Goal: Task Accomplishment & Management: Manage account settings

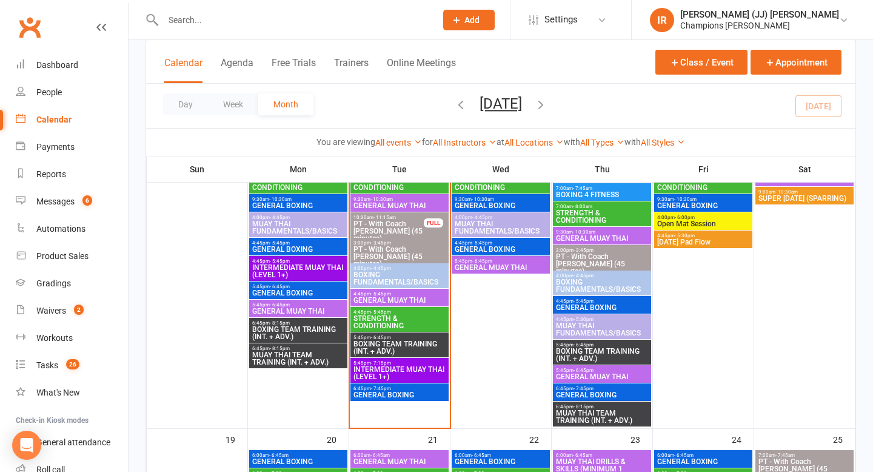
scroll to position [853, 0]
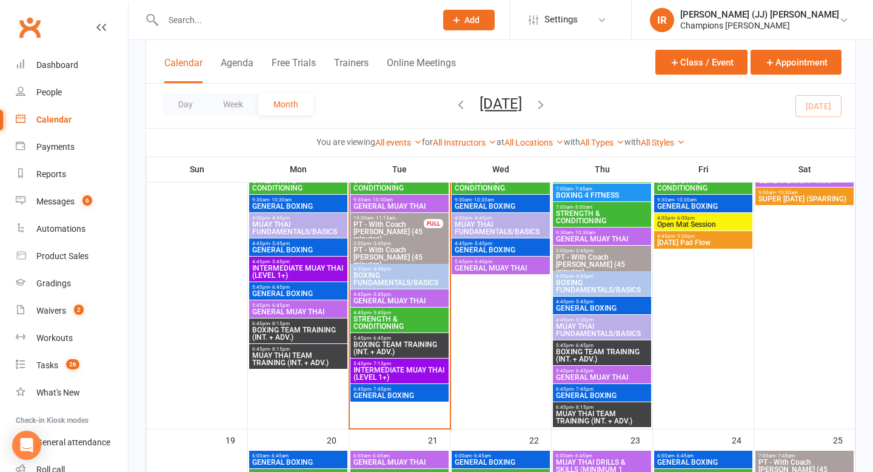
click at [415, 279] on span "BOXING FUNDAMENTALS/BASICS" at bounding box center [399, 279] width 93 height 15
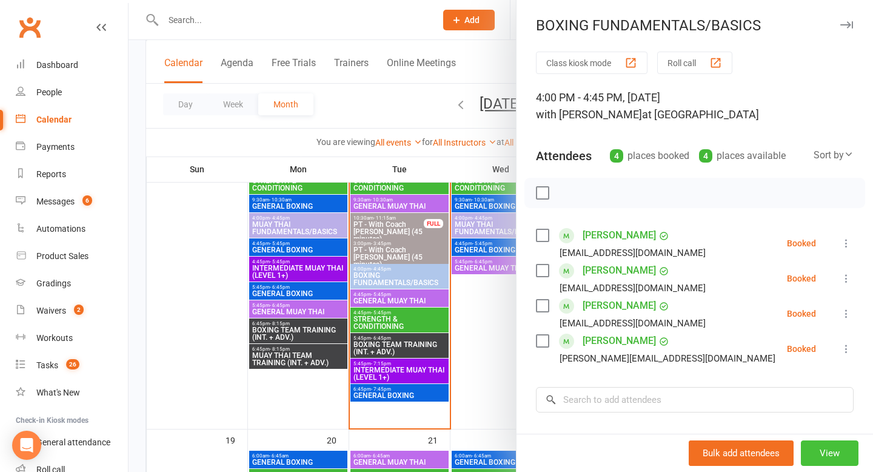
click at [824, 458] on button "View" at bounding box center [830, 452] width 58 height 25
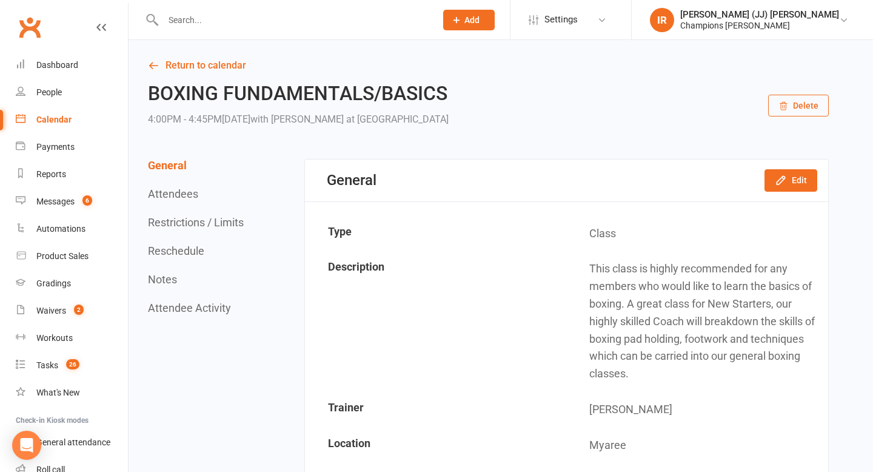
click at [773, 196] on div "General Edit" at bounding box center [566, 180] width 523 height 42
click at [784, 174] on icon "button" at bounding box center [781, 180] width 12 height 12
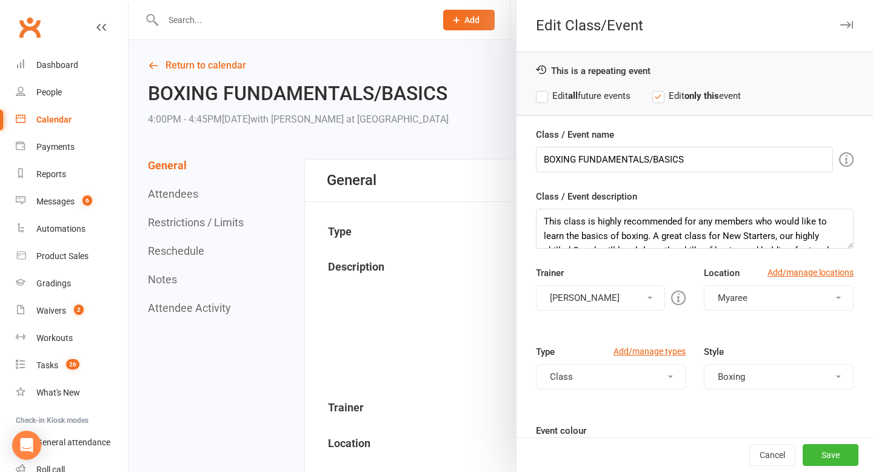
scroll to position [108, 0]
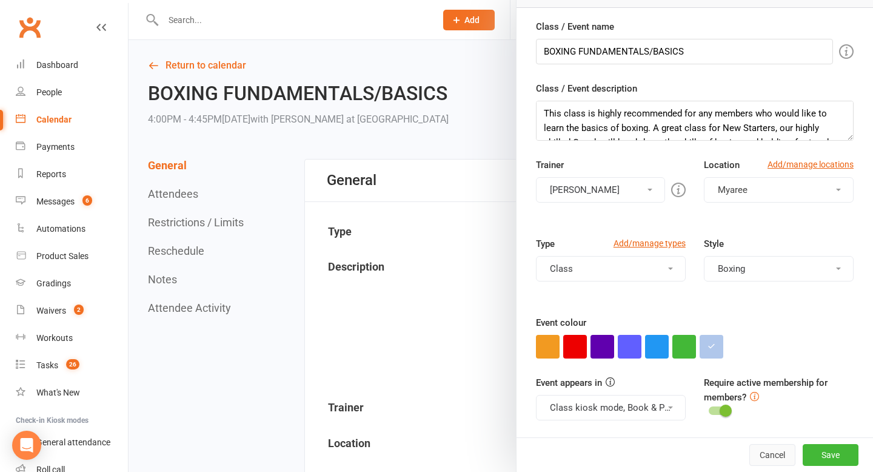
click at [780, 454] on button "Cancel" at bounding box center [772, 455] width 46 height 22
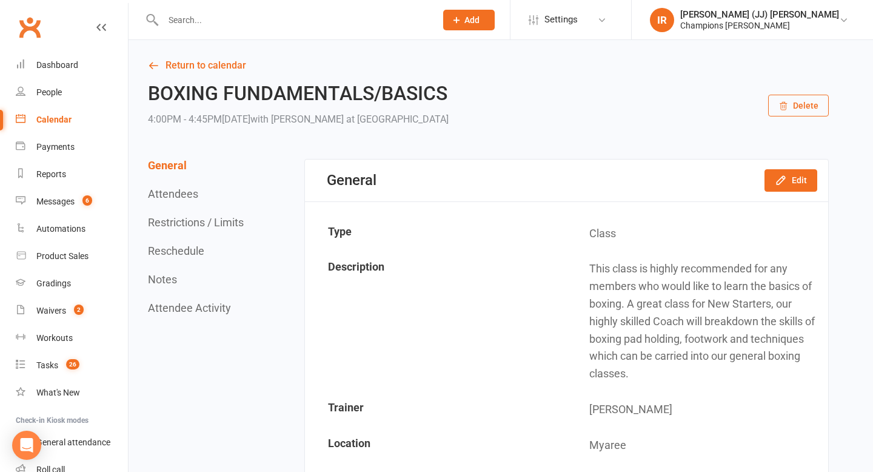
click at [798, 176] on button "Edit" at bounding box center [790, 180] width 53 height 22
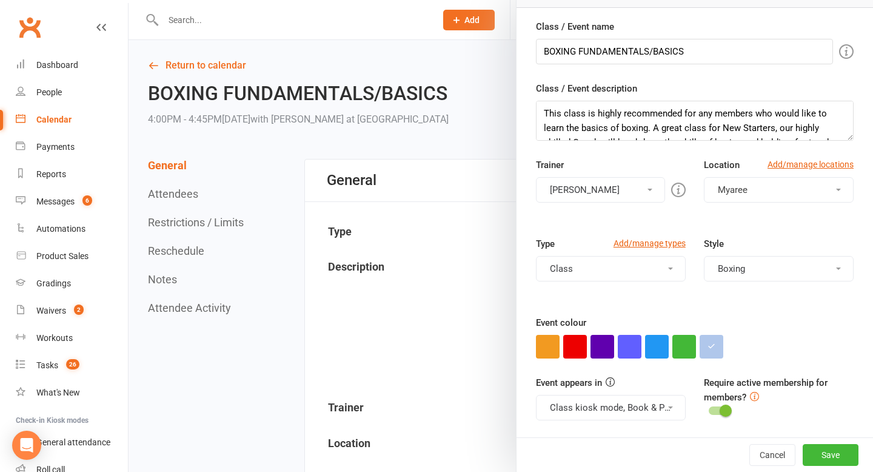
click at [629, 196] on button "Jordan Sears" at bounding box center [600, 189] width 129 height 25
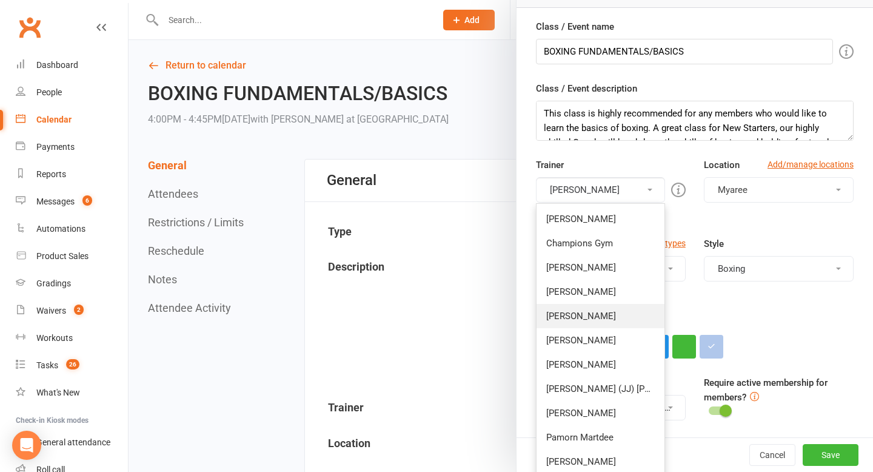
scroll to position [210, 0]
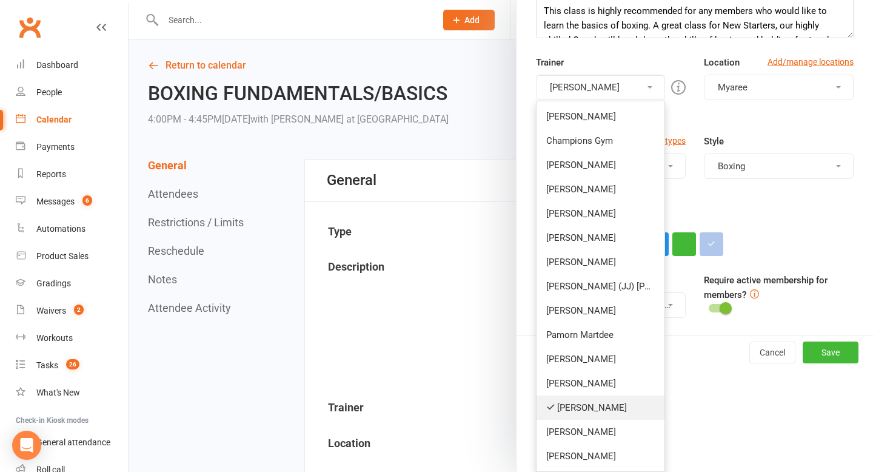
click at [582, 403] on link "Jordan Sears" at bounding box center [600, 407] width 128 height 24
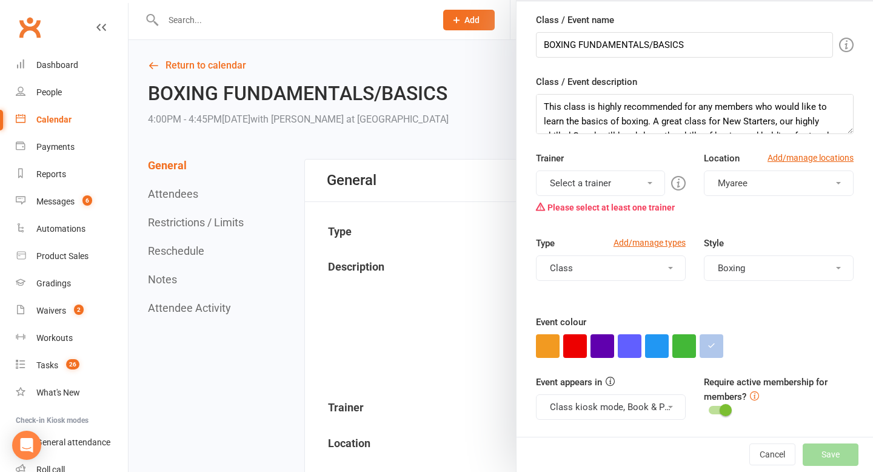
scroll to position [115, 0]
click at [604, 197] on div "Please select at least one trainer" at bounding box center [611, 207] width 150 height 23
click at [595, 175] on button "Select a trainer" at bounding box center [600, 182] width 129 height 25
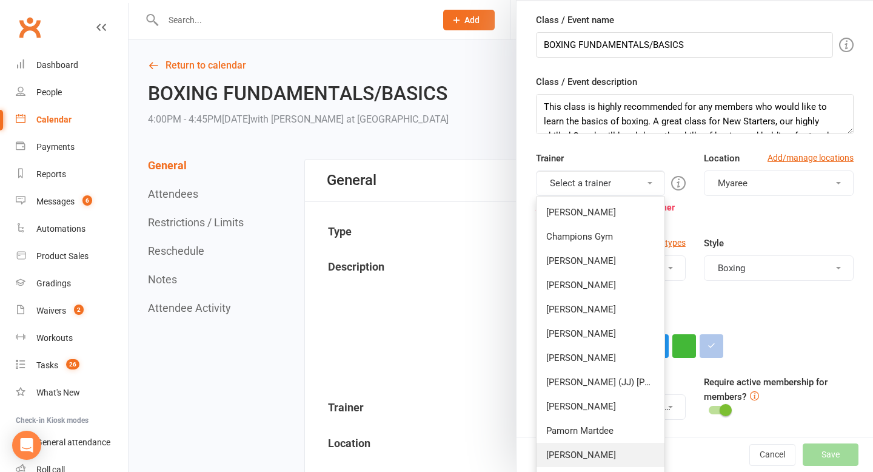
click at [594, 452] on link "[PERSON_NAME]" at bounding box center [600, 454] width 128 height 24
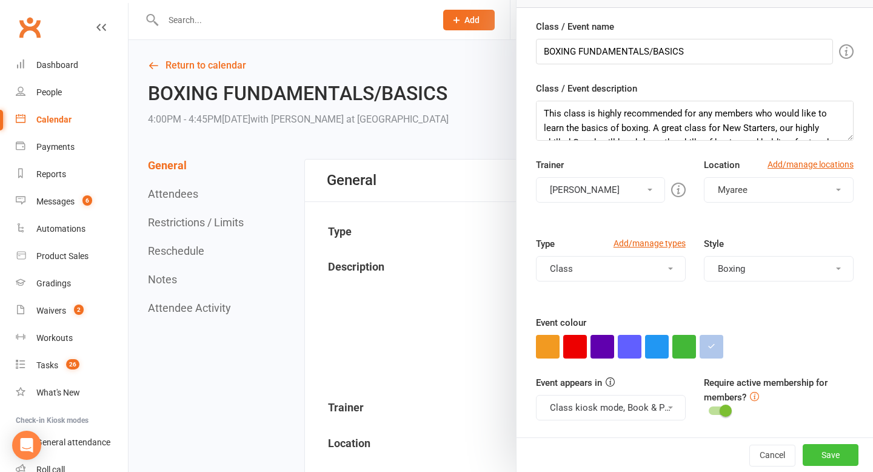
click at [812, 452] on button "Save" at bounding box center [830, 455] width 56 height 22
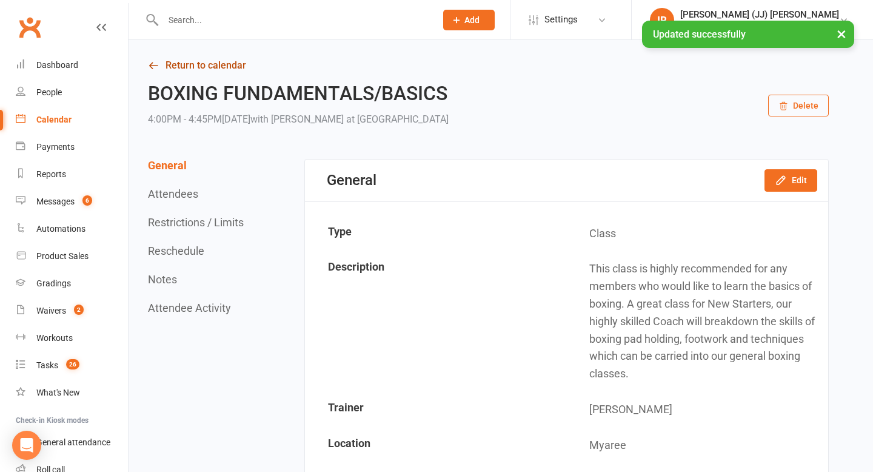
click at [181, 73] on link "Return to calendar" at bounding box center [488, 65] width 681 height 17
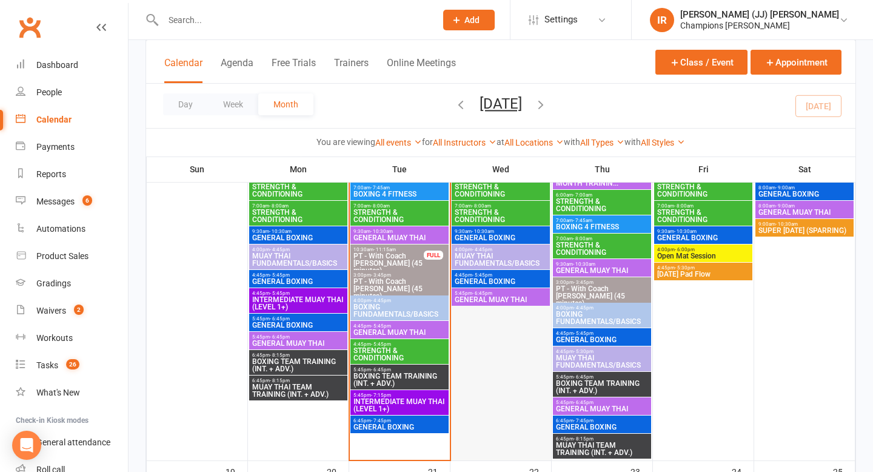
scroll to position [824, 0]
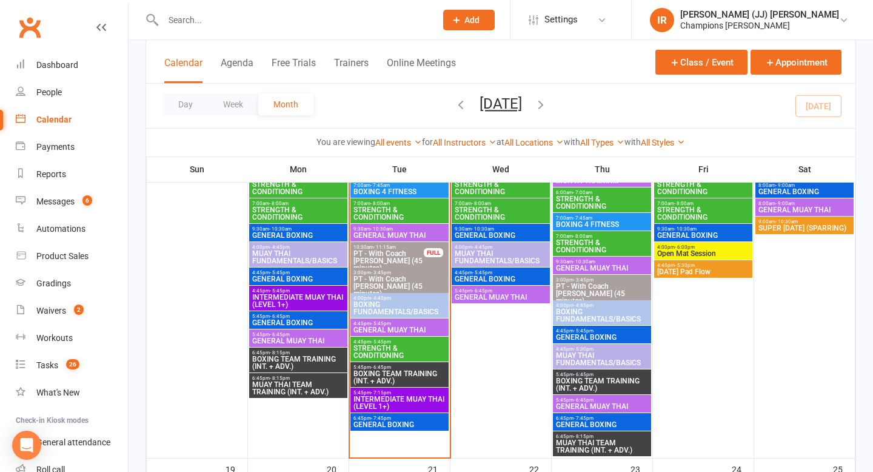
click at [613, 310] on span "BOXING FUNDAMENTALS/BASICS" at bounding box center [601, 315] width 93 height 15
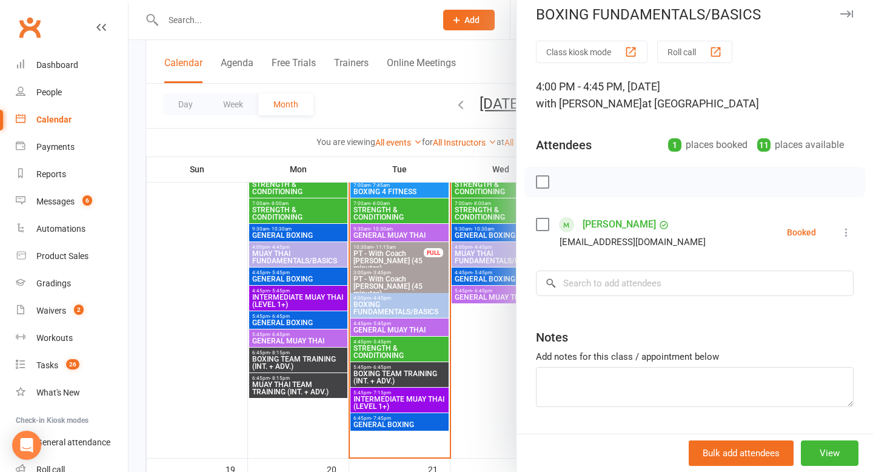
scroll to position [15, 0]
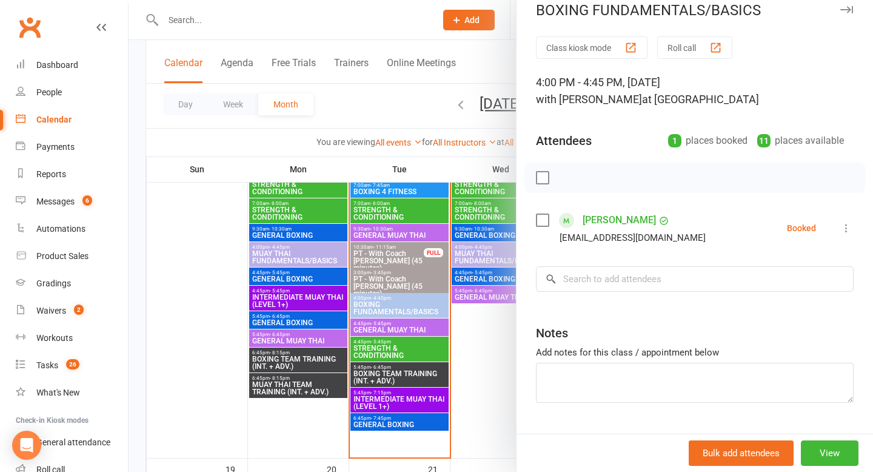
click at [435, 349] on div at bounding box center [500, 236] width 744 height 472
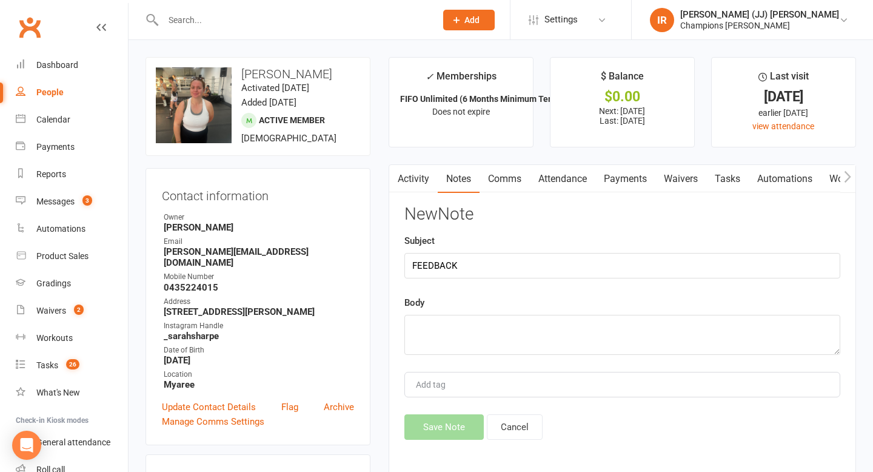
scroll to position [84, 0]
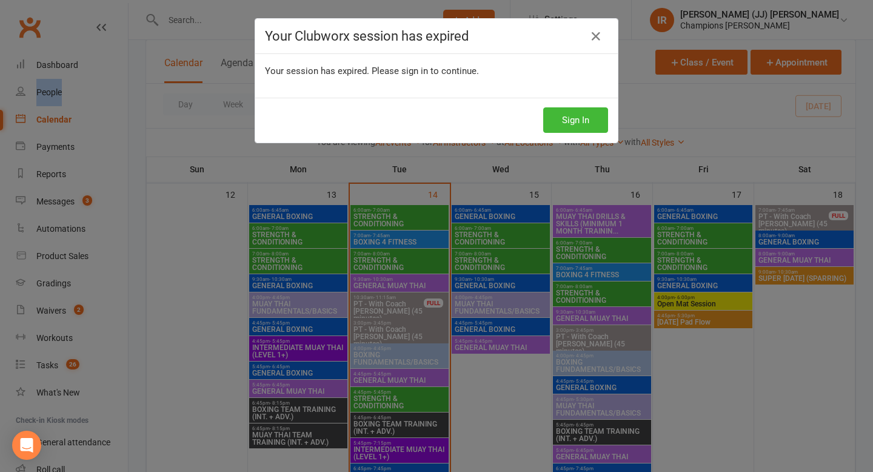
scroll to position [774, 0]
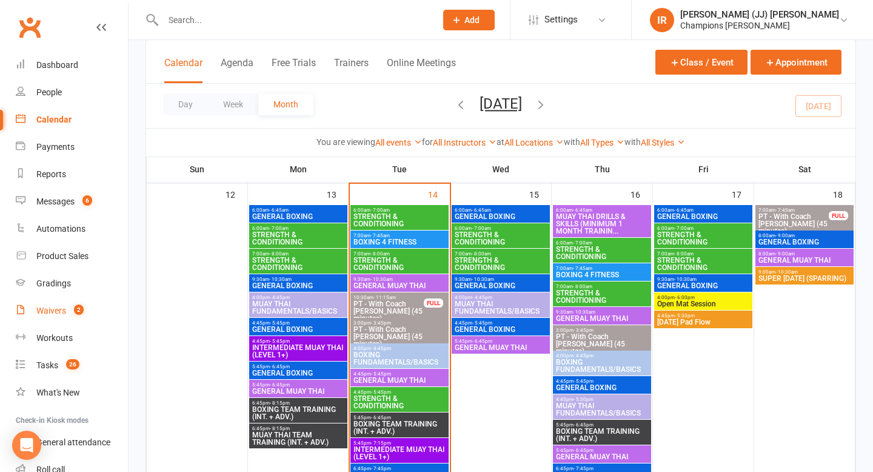
click at [67, 308] on link "Waivers 2" at bounding box center [72, 310] width 112 height 27
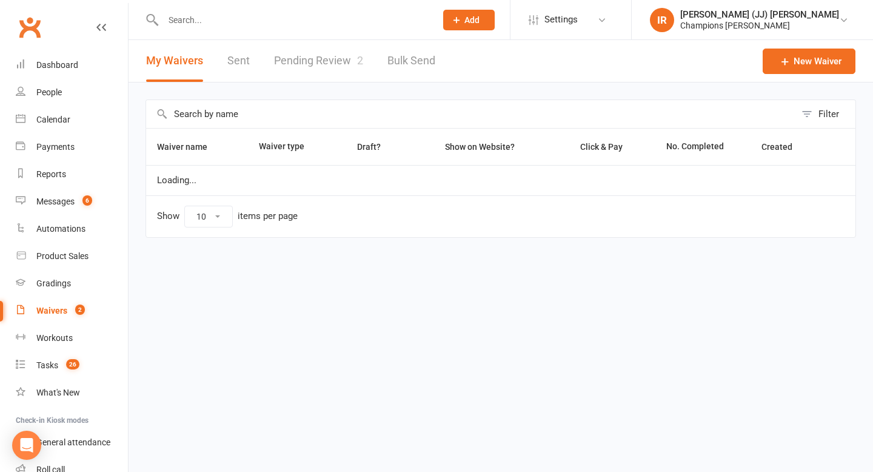
click at [302, 52] on link "Pending Review 2" at bounding box center [318, 61] width 89 height 42
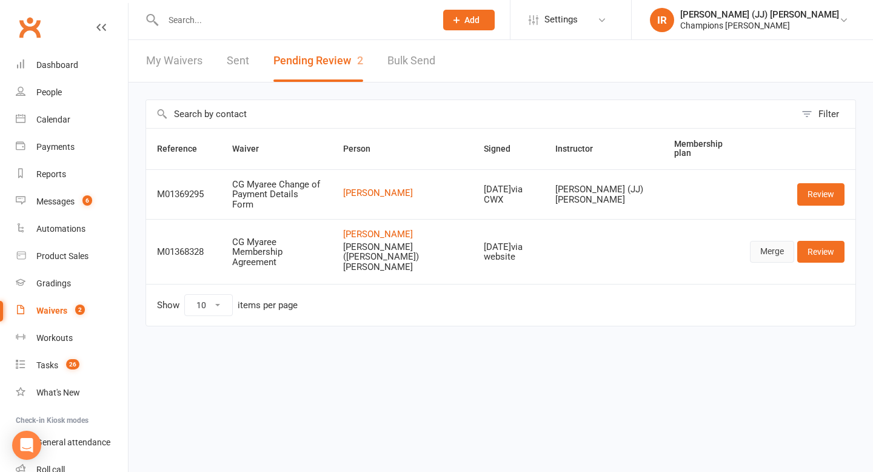
click at [774, 242] on link "Merge" at bounding box center [772, 252] width 44 height 22
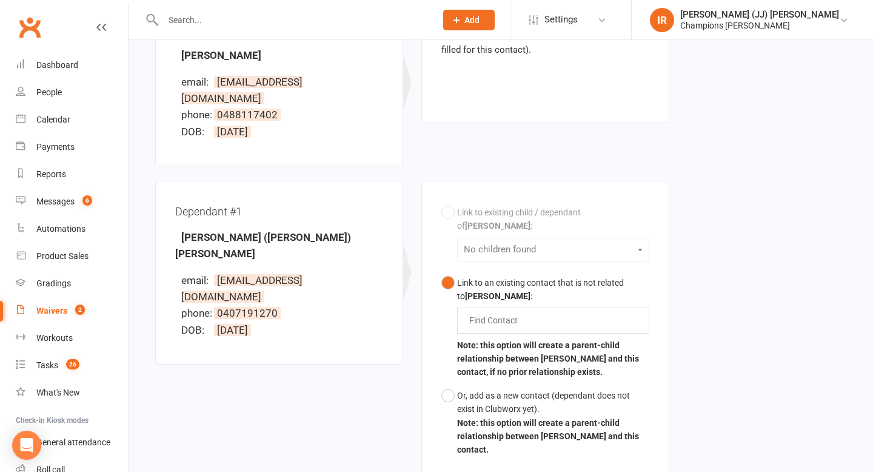
scroll to position [193, 0]
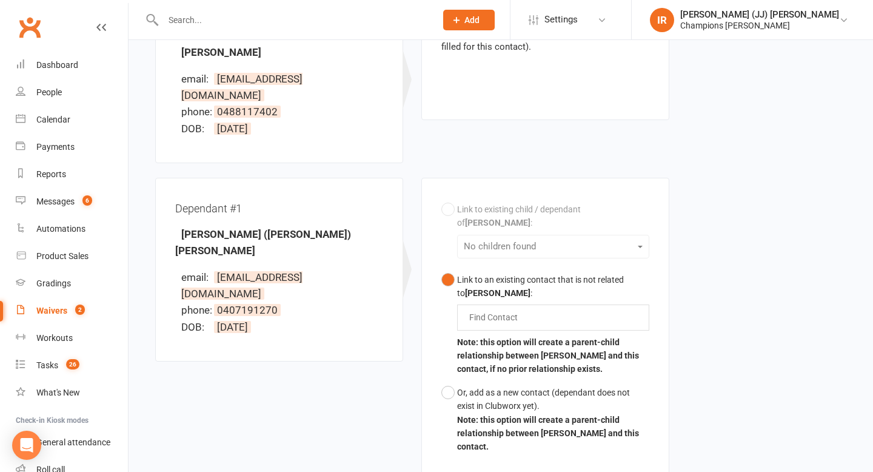
click at [452, 198] on div "Link to existing child / dependant of Paul Montgomery : No children found Link …" at bounding box center [545, 328] width 208 height 261
click at [500, 232] on div "Link to existing child / dependant of Paul Montgomery : No children found Link …" at bounding box center [545, 328] width 208 height 261
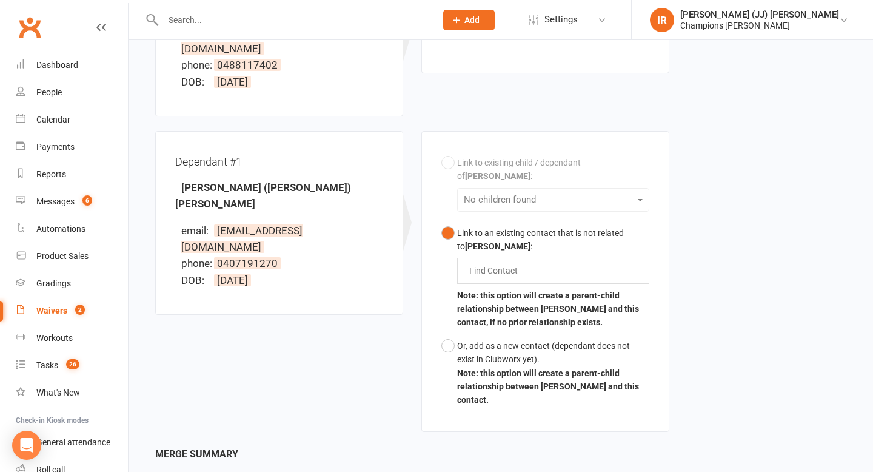
scroll to position [242, 0]
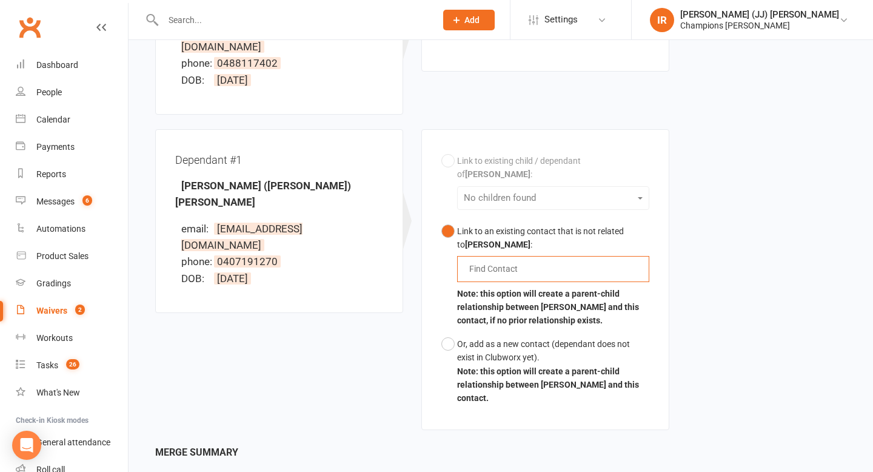
click at [512, 261] on input "text" at bounding box center [496, 268] width 56 height 15
click at [441, 219] on button "Link to an existing contact that is not related to Paul Montgomery : Leila Leil…" at bounding box center [545, 275] width 208 height 113
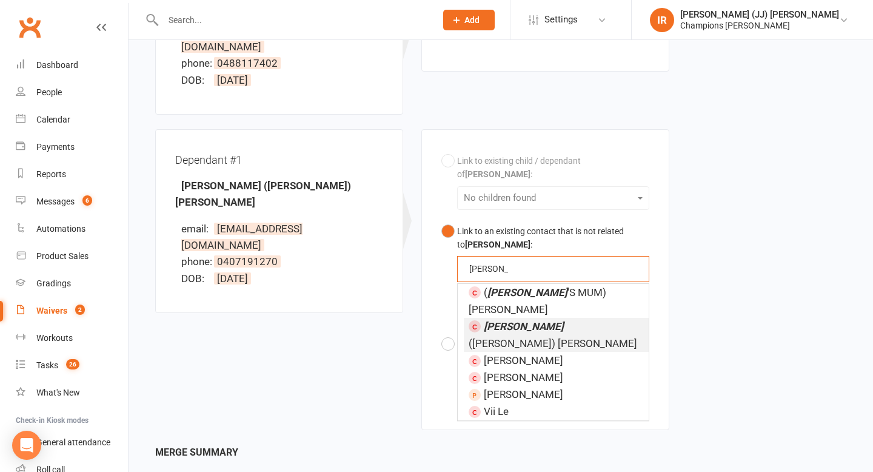
type input "Leila"
click at [542, 320] on span "Leila (Lee-lah) Montgomery" at bounding box center [552, 334] width 168 height 29
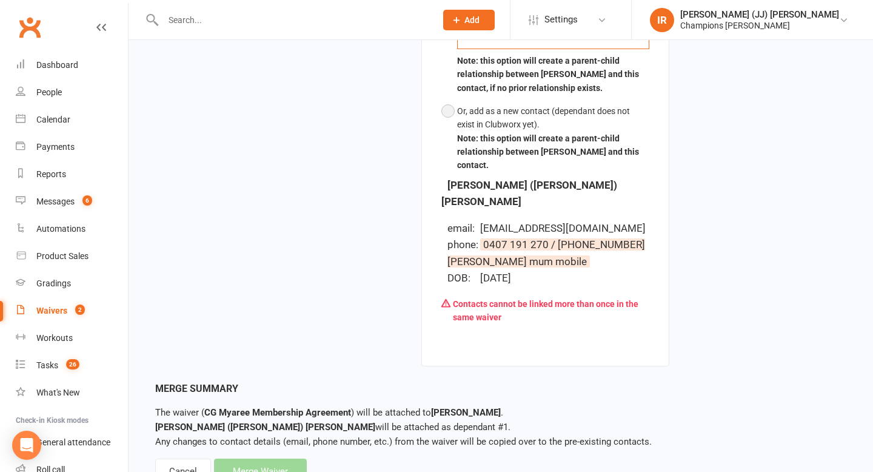
scroll to position [515, 0]
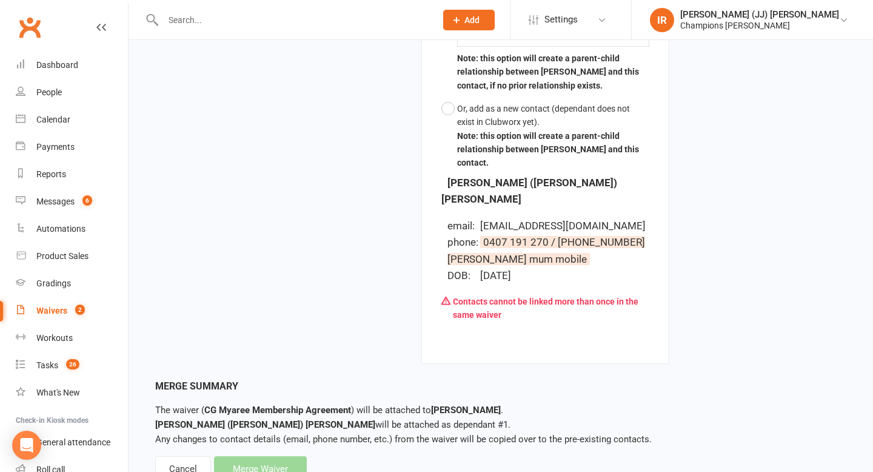
click at [273, 419] on div "Merge Summary The waiver ( CG Myaree Membership Agreement ) will be attached to…" at bounding box center [500, 430] width 691 height 104
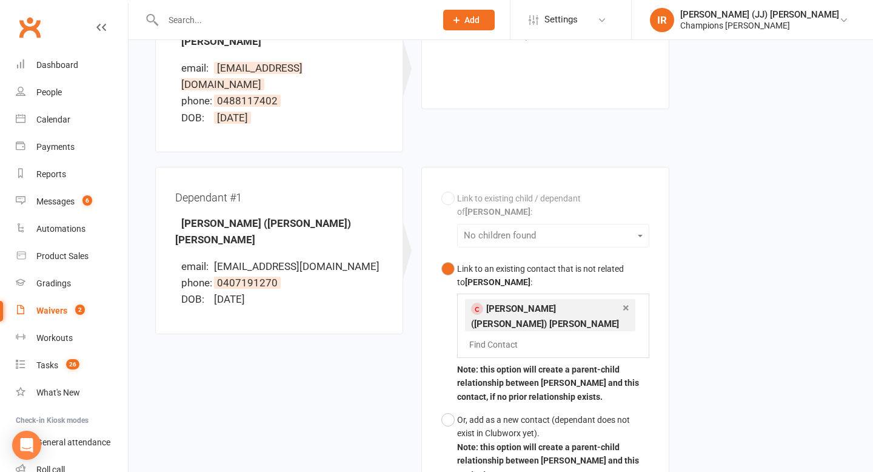
scroll to position [214, 0]
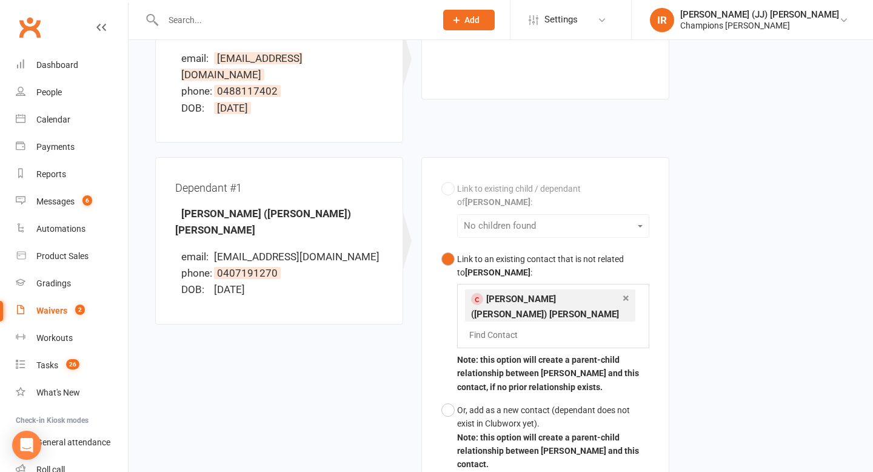
click at [502, 327] on input "text" at bounding box center [496, 334] width 56 height 15
click at [441, 247] on button "Link to an existing contact that is not related to Paul Montgomery : × Leila (L…" at bounding box center [545, 322] width 208 height 151
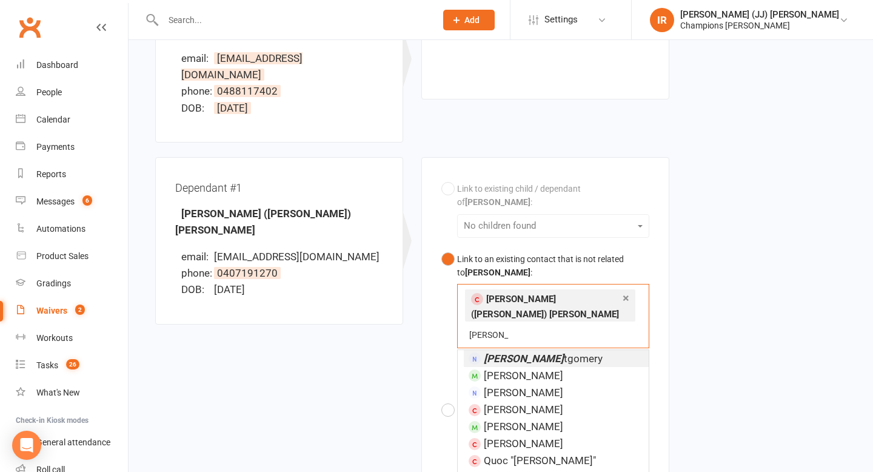
type input "paul mon"
click at [548, 350] on li "Paul Mon tgomery" at bounding box center [556, 358] width 185 height 17
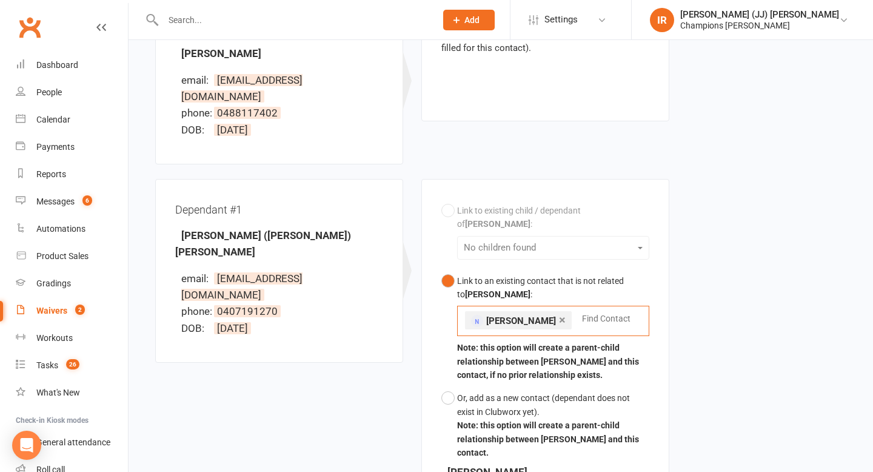
scroll to position [193, 0]
click at [468, 198] on div "Link to existing child / dependant of Paul Montgomery : No children found Link …" at bounding box center [545, 330] width 208 height 265
click at [447, 198] on div "Link to existing child / dependant of Paul Montgomery : No children found Link …" at bounding box center [545, 330] width 208 height 265
click at [497, 224] on div "Link to existing child / dependant of Paul Montgomery : No children found Link …" at bounding box center [545, 330] width 208 height 265
click at [565, 308] on link "×" at bounding box center [562, 317] width 7 height 19
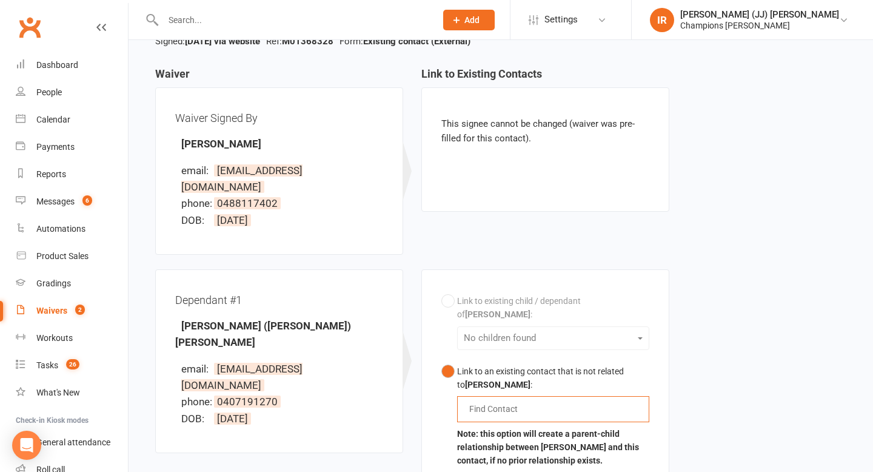
scroll to position [0, 0]
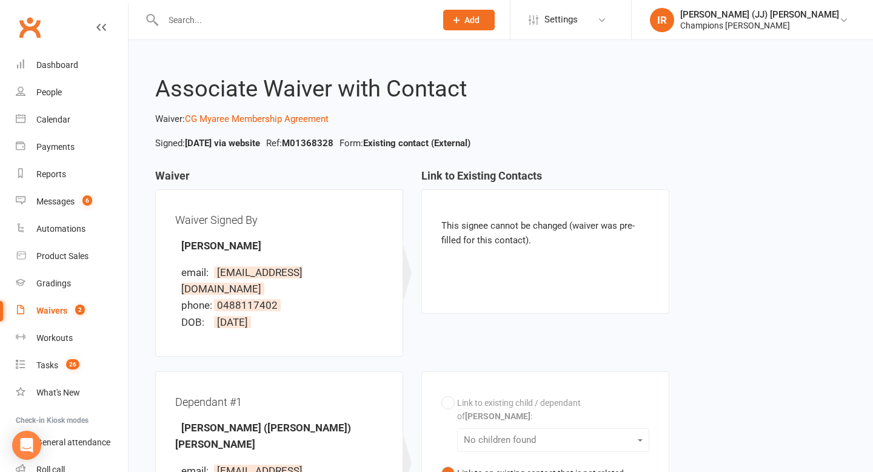
click at [275, 255] on div "Waiver Signed By Paul Montgomery email: monties06@gmail.com phone: 0488117402 D…" at bounding box center [279, 272] width 208 height 127
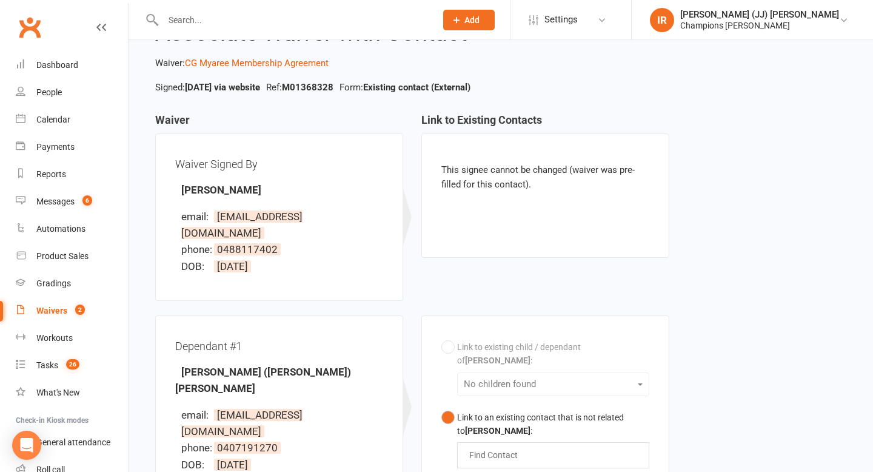
scroll to position [57, 0]
click at [438, 204] on div "This signee cannot be changed (waiver was pre-filled for this contact)." at bounding box center [545, 194] width 248 height 124
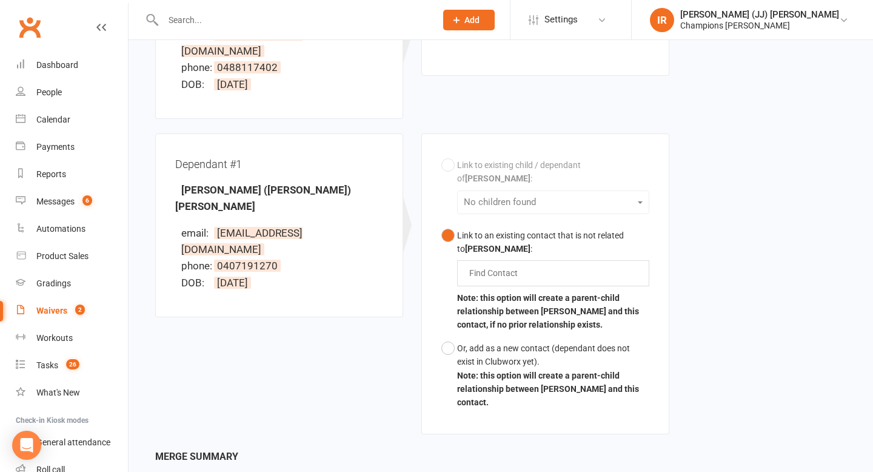
scroll to position [269, 0]
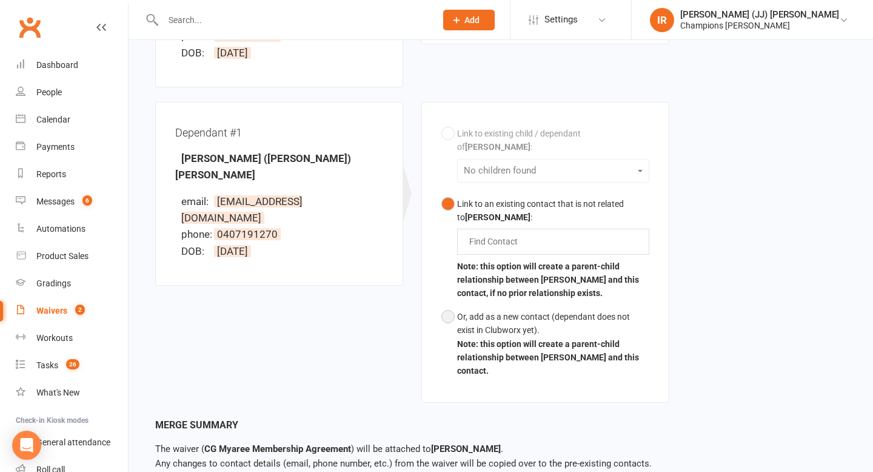
click at [495, 314] on div "Or, add as a new contact (dependant does not exist in Clubworx yet)." at bounding box center [553, 323] width 192 height 27
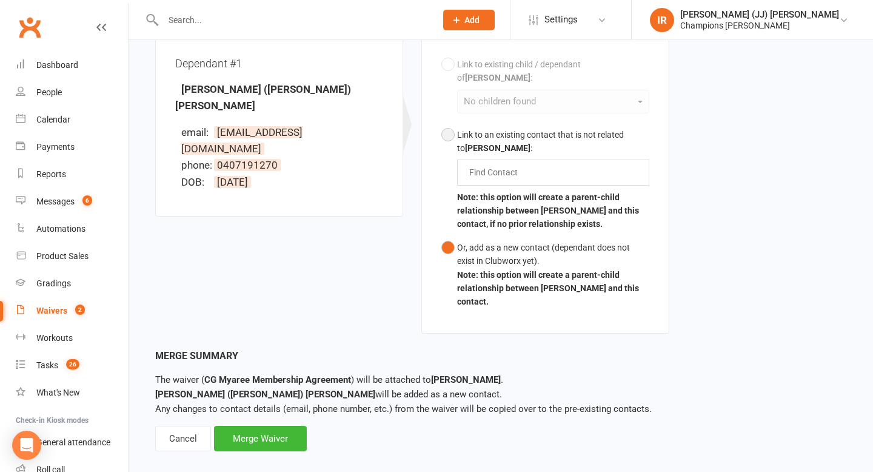
scroll to position [301, 0]
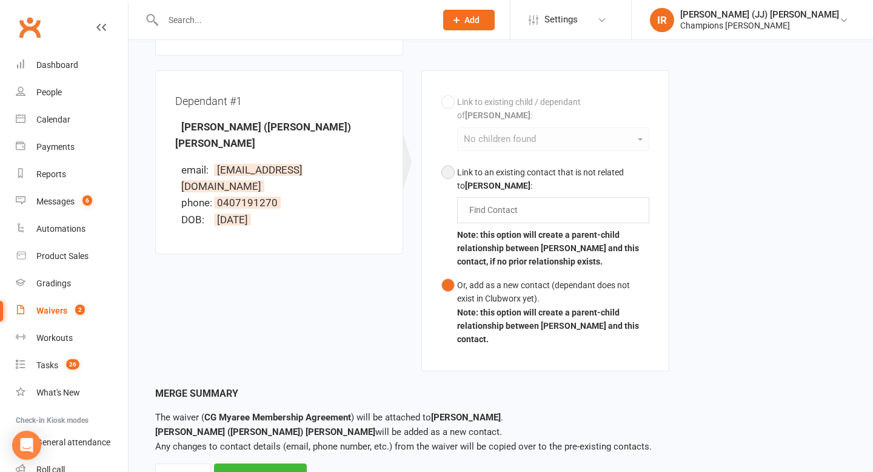
click at [476, 181] on b "[PERSON_NAME]" at bounding box center [497, 186] width 65 height 10
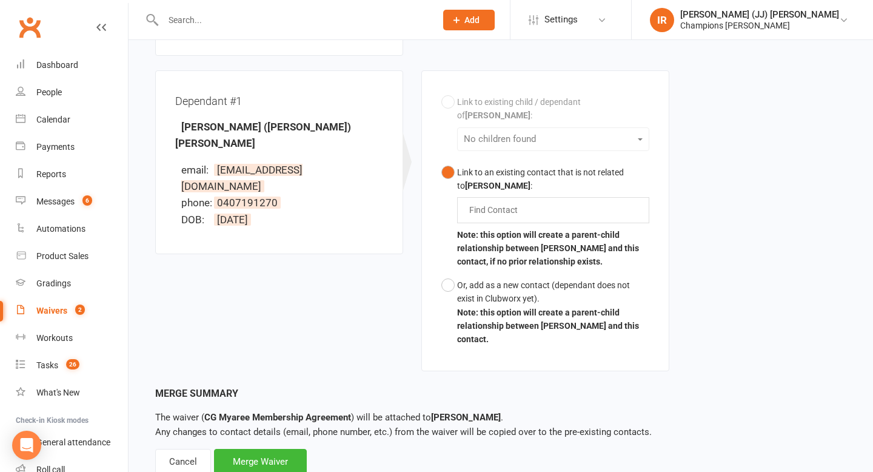
click at [530, 197] on div "Find Contact" at bounding box center [553, 209] width 192 height 25
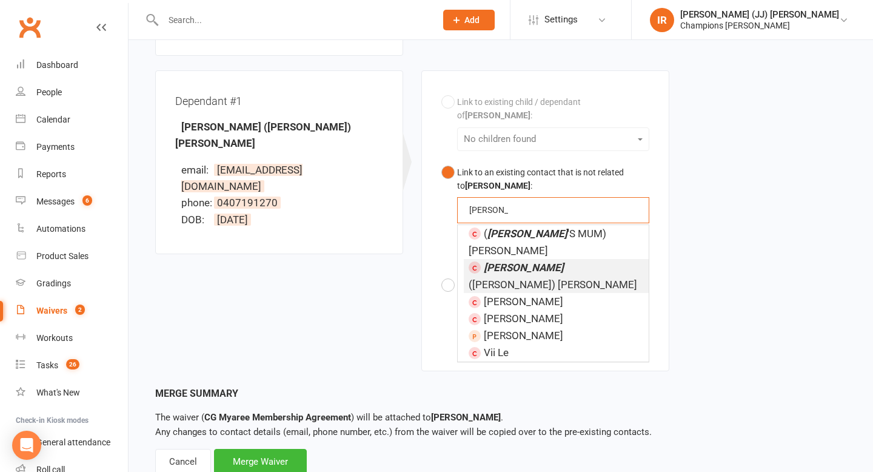
type input "leila"
click at [558, 261] on span "Leila (Lee-lah) Montgomery" at bounding box center [552, 275] width 168 height 29
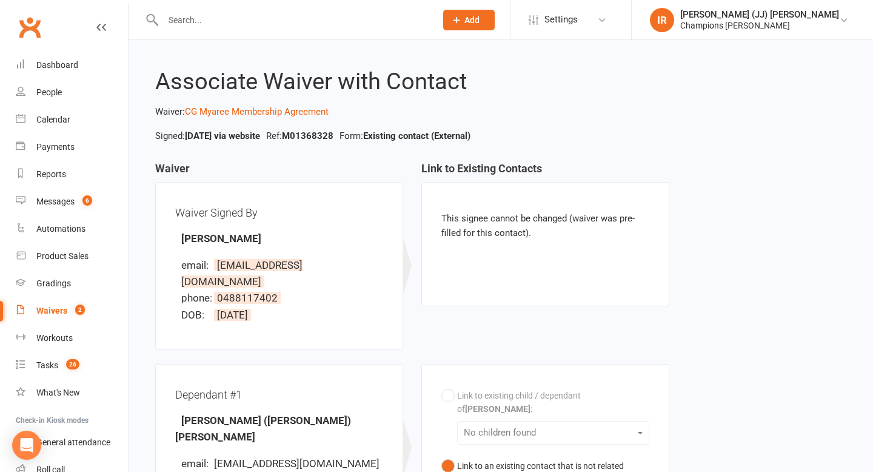
scroll to position [6, 0]
click at [65, 312] on div "Waivers" at bounding box center [51, 310] width 31 height 10
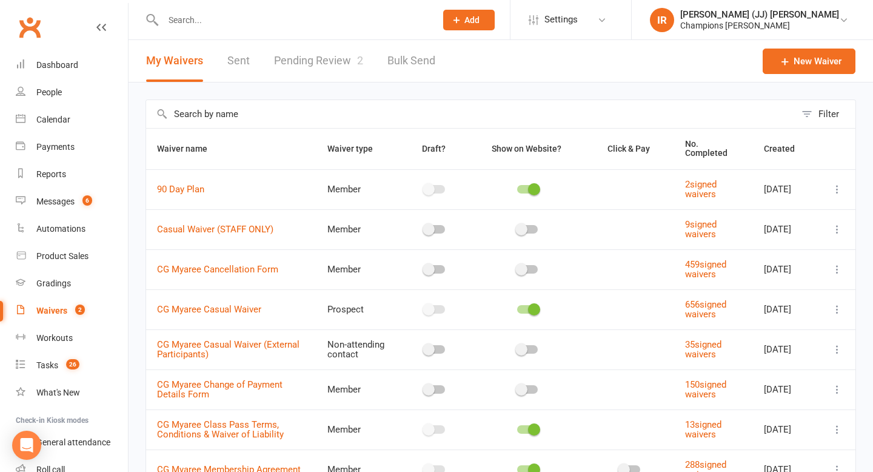
click at [318, 61] on link "Pending Review 2" at bounding box center [318, 61] width 89 height 42
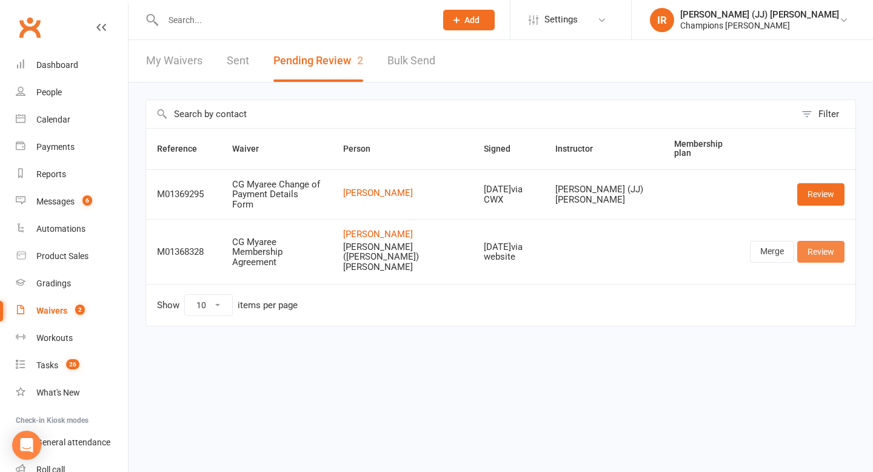
click at [825, 241] on link "Review" at bounding box center [820, 252] width 47 height 22
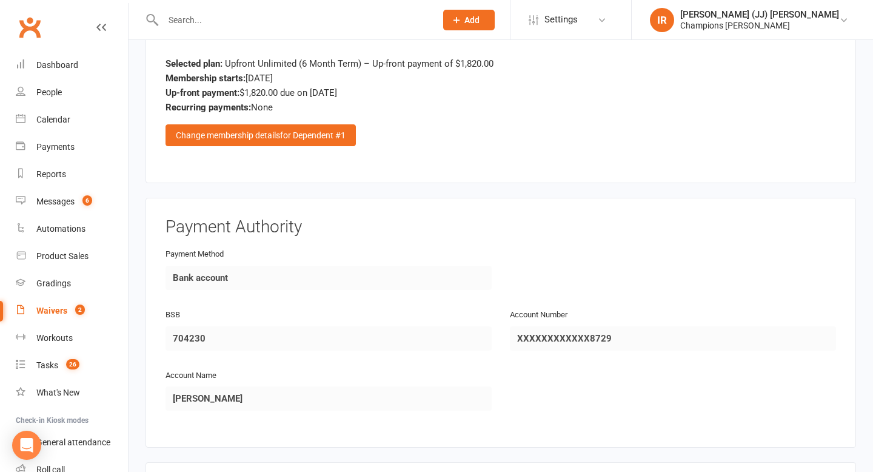
scroll to position [2050, 0]
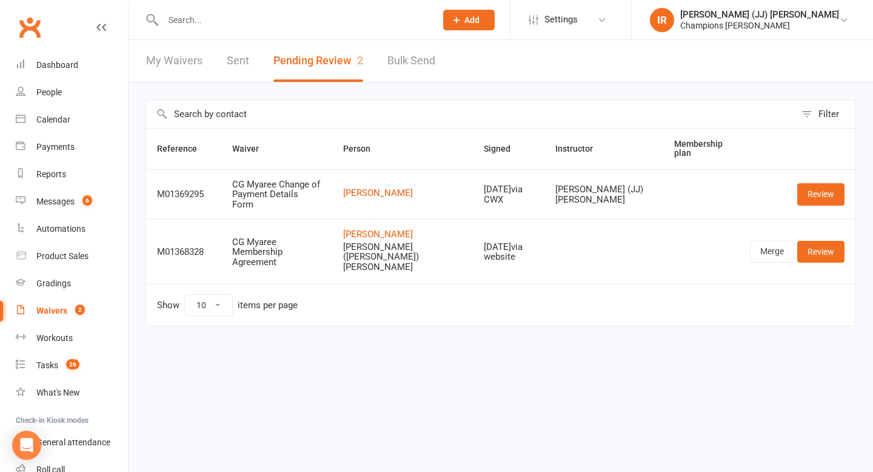
click at [447, 297] on td "Show 10 25 50 100 items per page" at bounding box center [500, 305] width 709 height 42
drag, startPoint x: 436, startPoint y: 255, endPoint x: 371, endPoint y: 239, distance: 66.7
click at [372, 239] on td "Paul Montgomery Leila (lee-lah) Montgomery" at bounding box center [402, 251] width 141 height 65
click at [461, 261] on td "Paul Montgomery Leila (lee-lah) Montgomery" at bounding box center [402, 251] width 141 height 65
drag, startPoint x: 438, startPoint y: 248, endPoint x: 375, endPoint y: 238, distance: 63.9
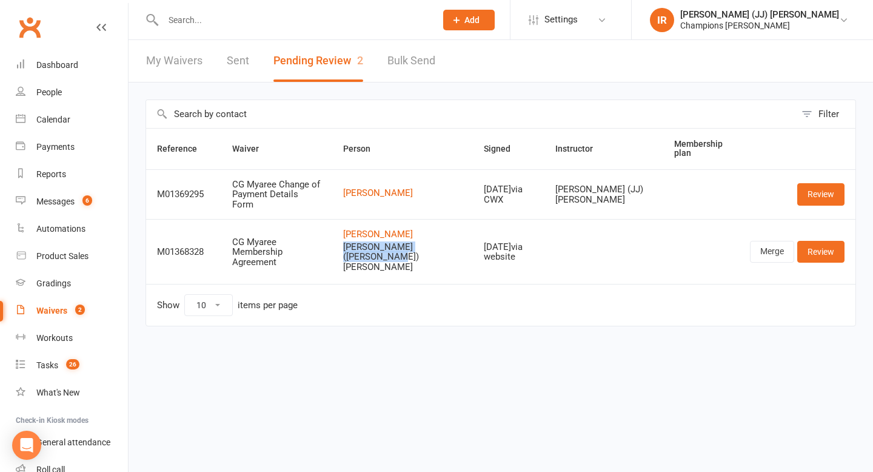
click at [375, 238] on td "Paul Montgomery Leila (lee-lah) Montgomery" at bounding box center [402, 251] width 141 height 65
click at [492, 261] on td "Oct 13, 2025 via website" at bounding box center [509, 251] width 72 height 65
click at [822, 245] on link "Review" at bounding box center [820, 252] width 47 height 22
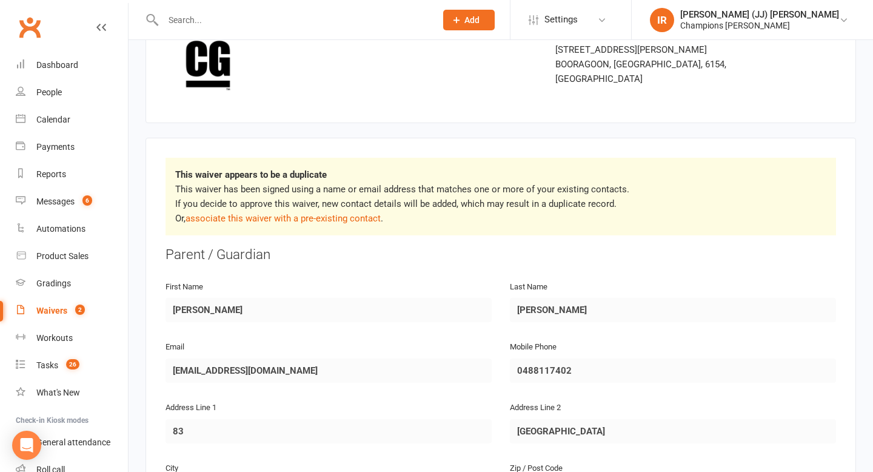
scroll to position [104, 0]
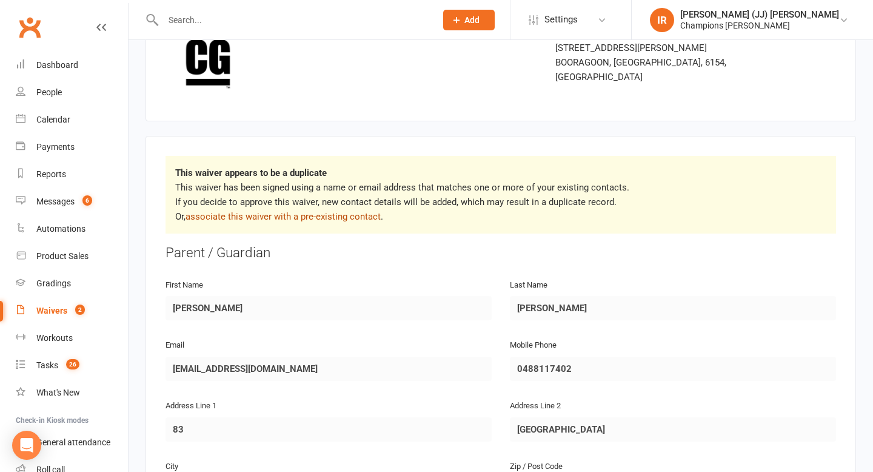
click at [345, 218] on link "associate this waiver with a pre-existing contact" at bounding box center [282, 216] width 195 height 11
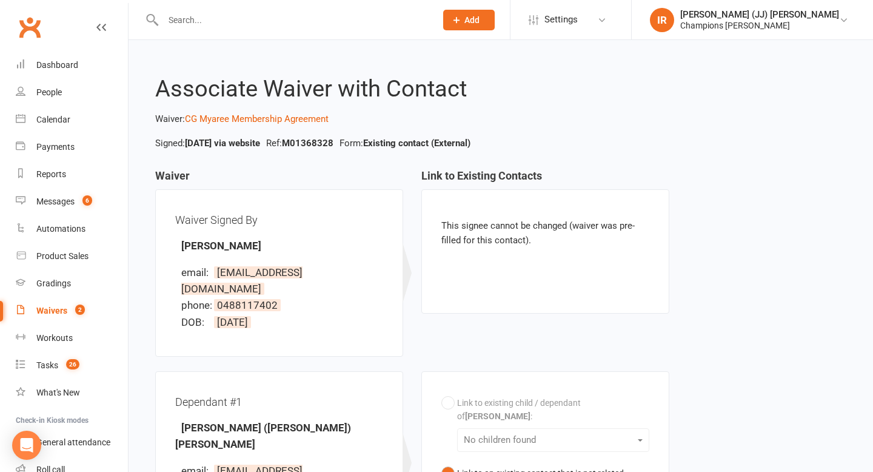
scroll to position [90, 0]
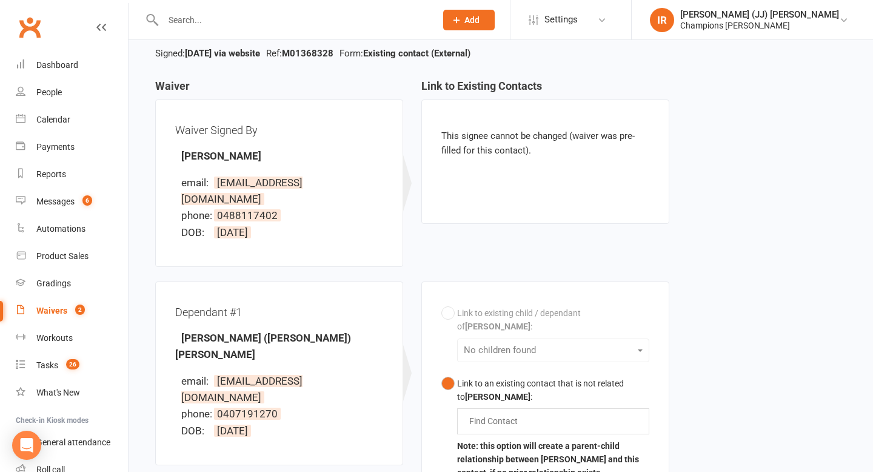
drag, startPoint x: 294, startPoint y: 222, endPoint x: 205, endPoint y: 167, distance: 104.3
click at [205, 166] on div "Waiver Signed By Paul Montgomery email: monties06@gmail.com phone: 0488117402 D…" at bounding box center [279, 182] width 208 height 127
click at [272, 209] on span "0488117402" at bounding box center [247, 215] width 67 height 12
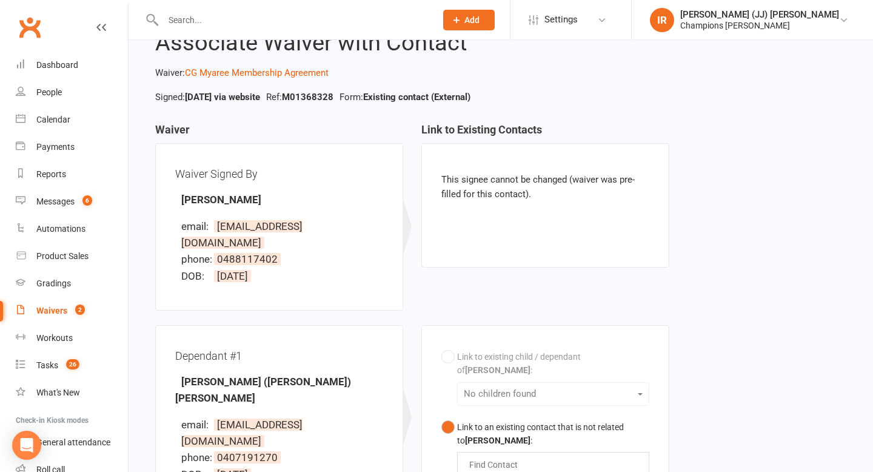
scroll to position [48, 0]
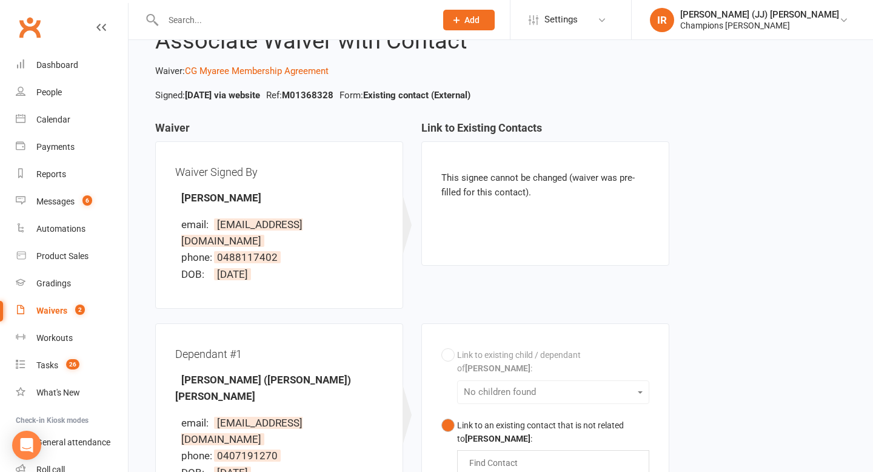
click at [489, 132] on h3 "Link to Existing Contacts" at bounding box center [545, 131] width 248 height 19
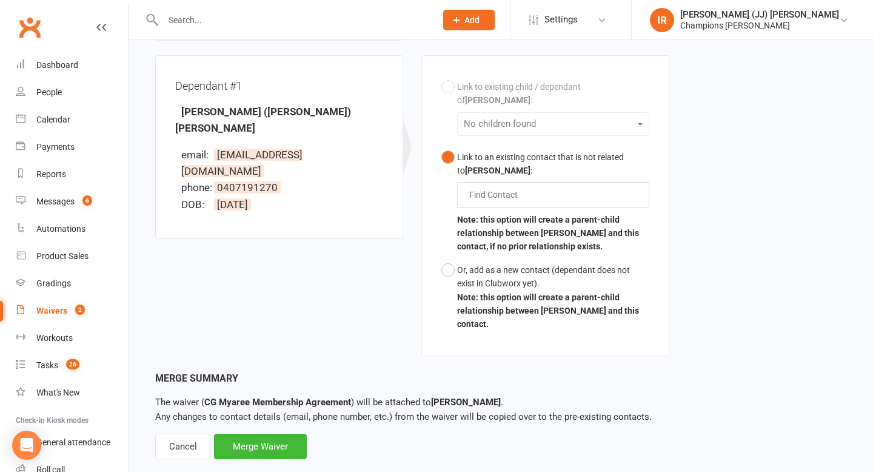
scroll to position [317, 0]
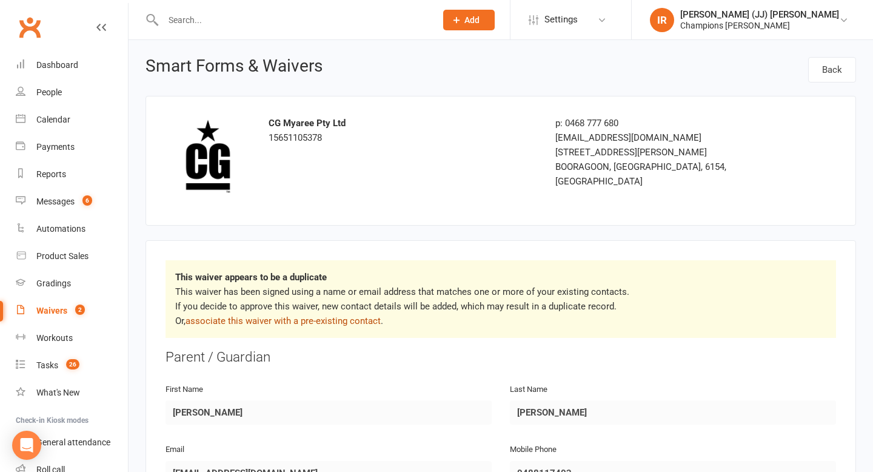
click at [351, 321] on link "associate this waiver with a pre-existing contact" at bounding box center [282, 320] width 195 height 11
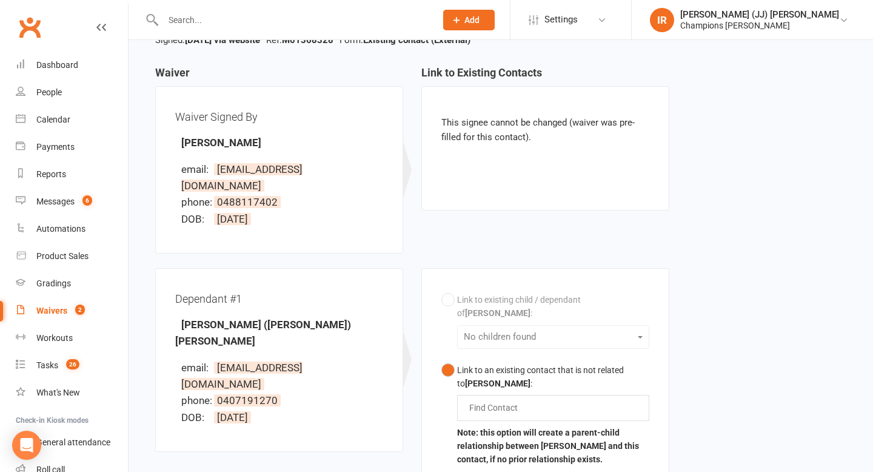
scroll to position [101, 0]
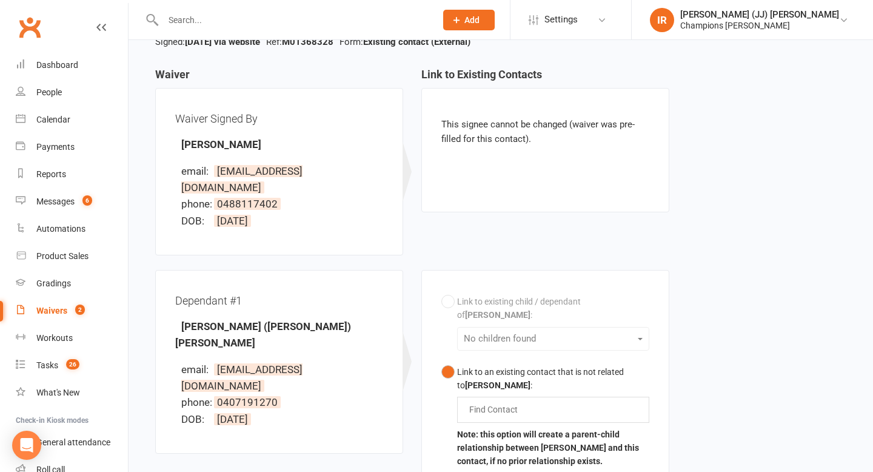
click at [492, 205] on div "This signee cannot be changed (waiver was pre-filled for this contact)." at bounding box center [545, 150] width 248 height 124
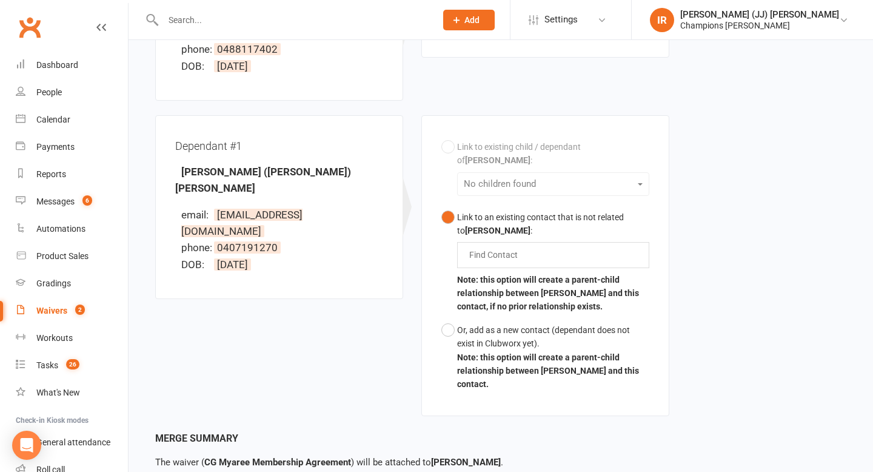
scroll to position [324, 0]
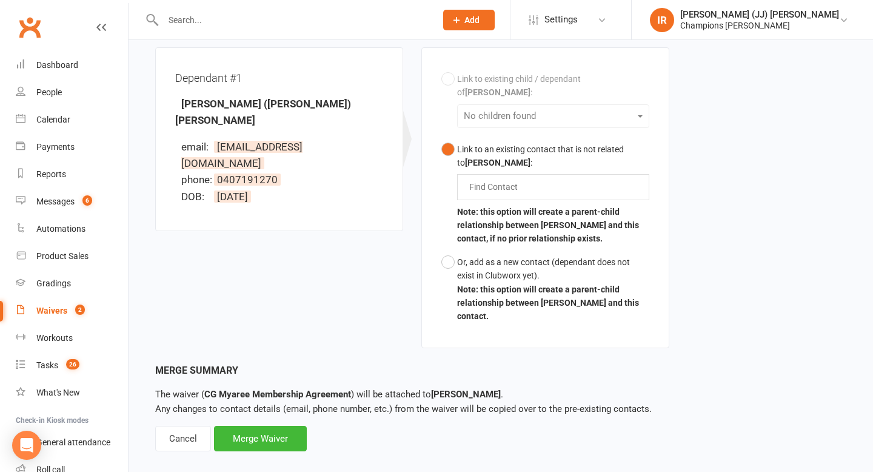
click at [504, 179] on input "text" at bounding box center [496, 186] width 56 height 15
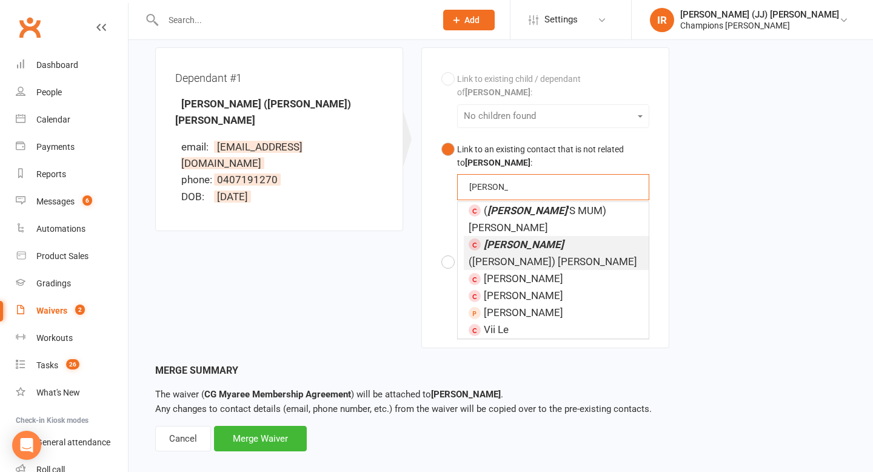
type input "leila"
click at [595, 238] on span "Leila (Lee-lah) Montgomery" at bounding box center [552, 252] width 168 height 29
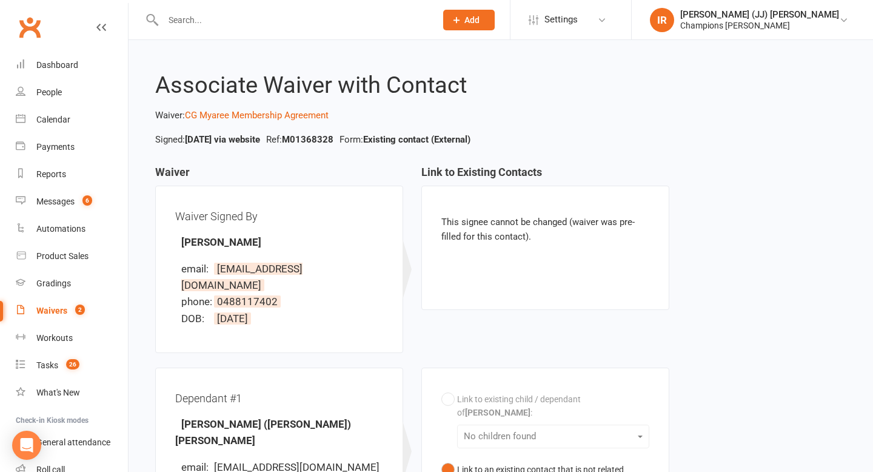
scroll to position [0, 0]
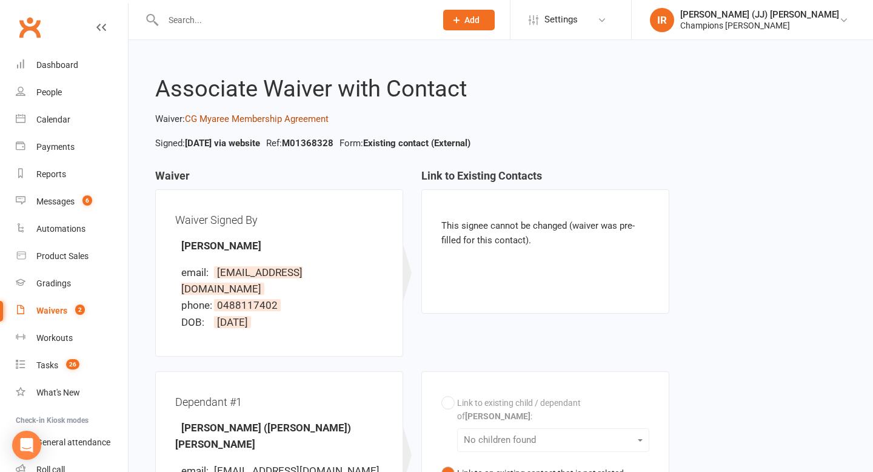
click at [272, 116] on link "CG Myaree Membership Agreement" at bounding box center [257, 118] width 144 height 11
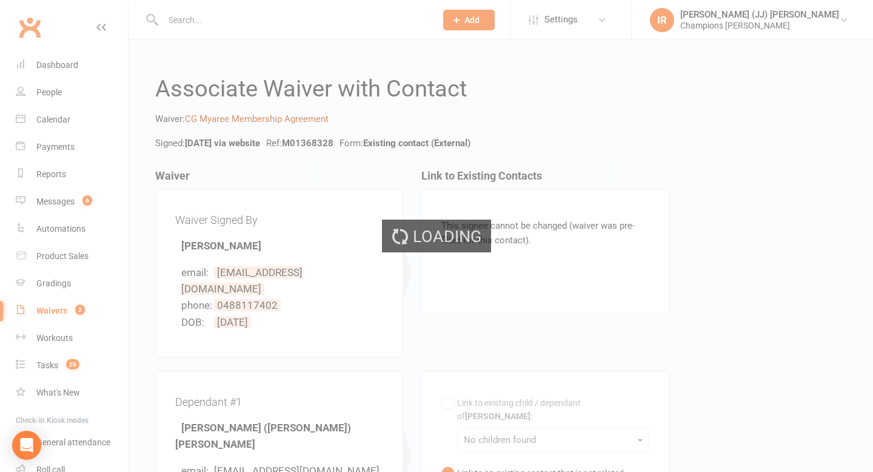
select select "bank_account"
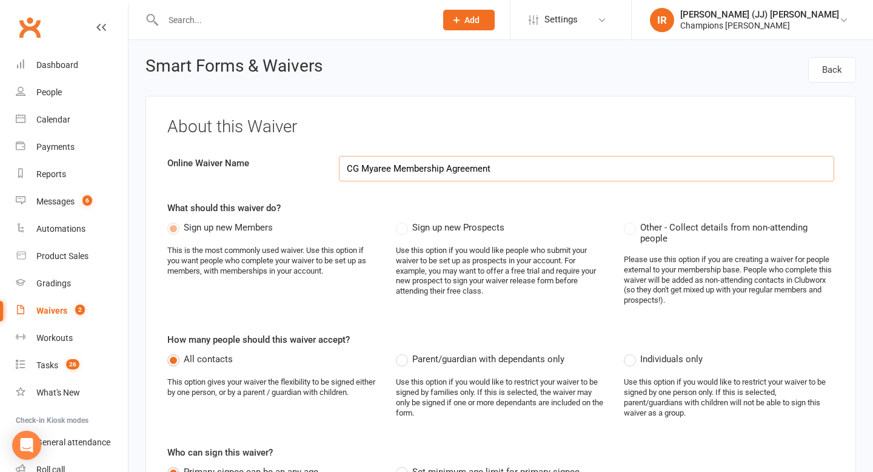
select select "applies_to_all_signees"
click at [65, 315] on div "Waivers" at bounding box center [51, 310] width 31 height 10
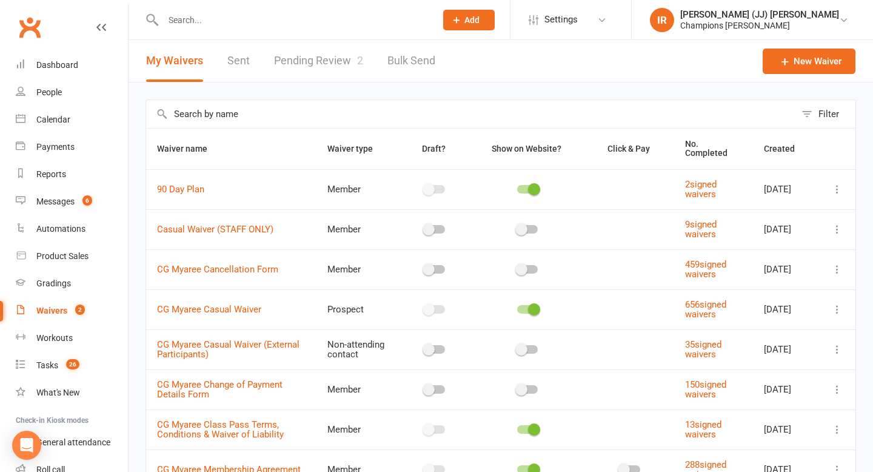
click at [316, 59] on link "Pending Review 2" at bounding box center [318, 61] width 89 height 42
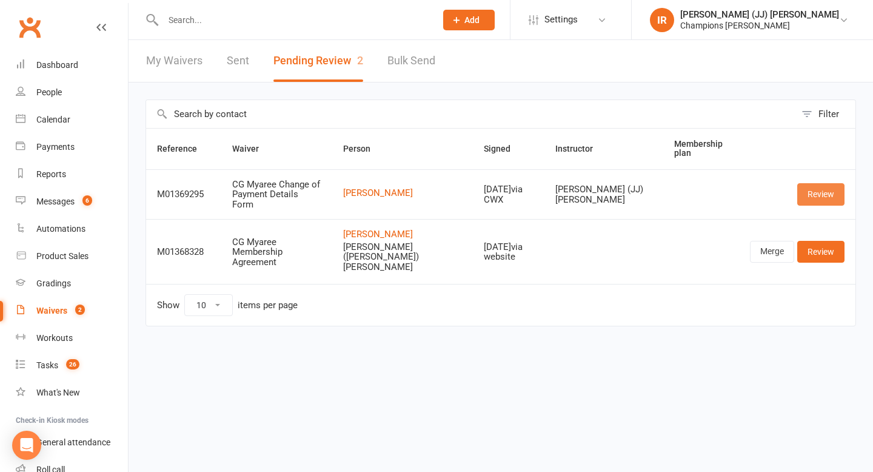
click at [830, 189] on link "Review" at bounding box center [820, 194] width 47 height 22
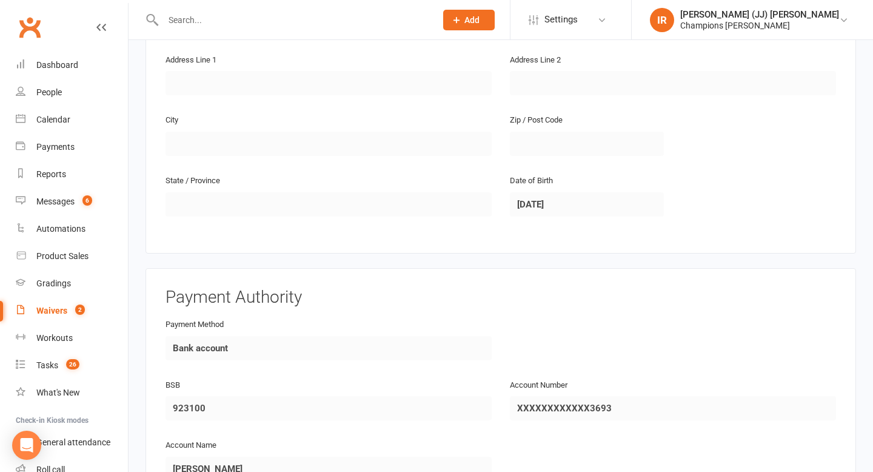
scroll to position [616, 0]
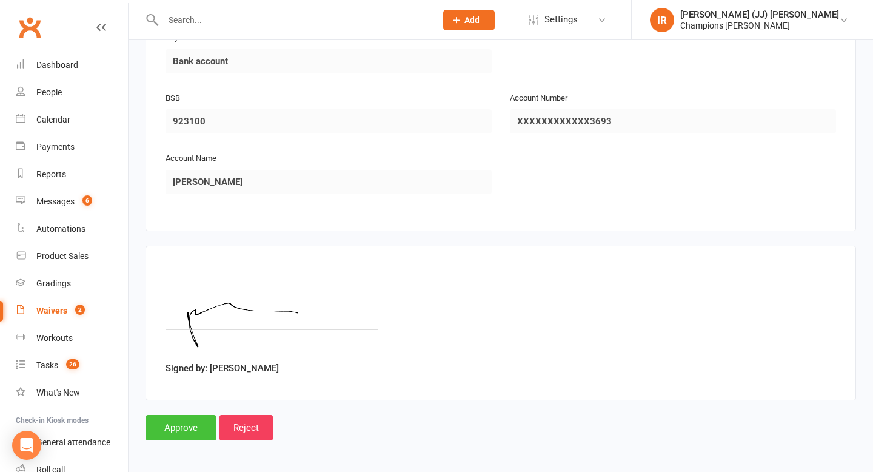
click at [178, 436] on div "Approve Reject" at bounding box center [500, 427] width 710 height 25
click at [179, 424] on input "Approve" at bounding box center [180, 427] width 71 height 25
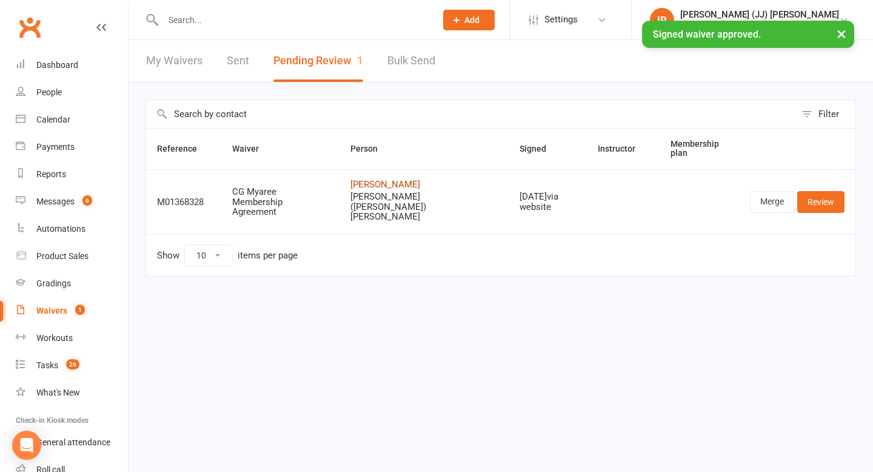
click at [404, 181] on link "[PERSON_NAME]" at bounding box center [423, 184] width 147 height 10
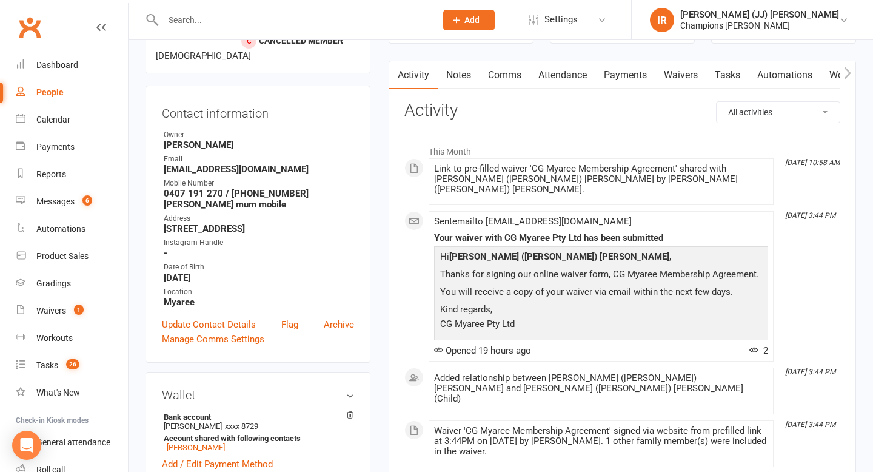
scroll to position [107, 0]
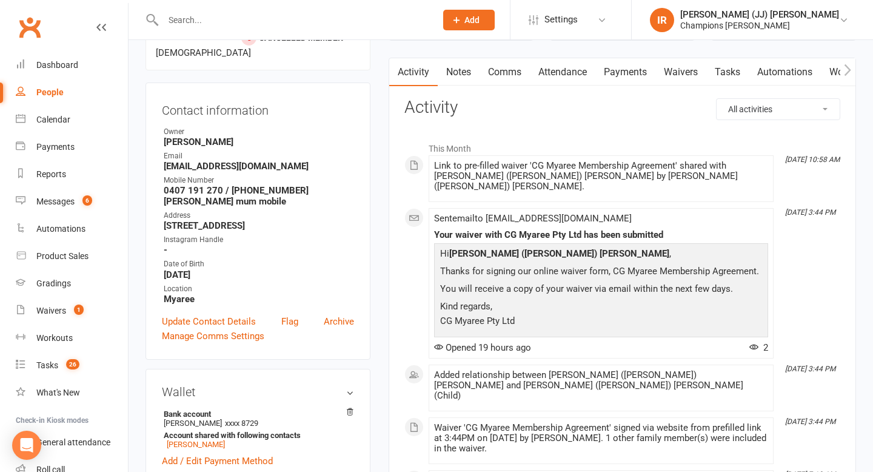
click at [199, 161] on strong "[EMAIL_ADDRESS][DOMAIN_NAME]" at bounding box center [259, 166] width 190 height 11
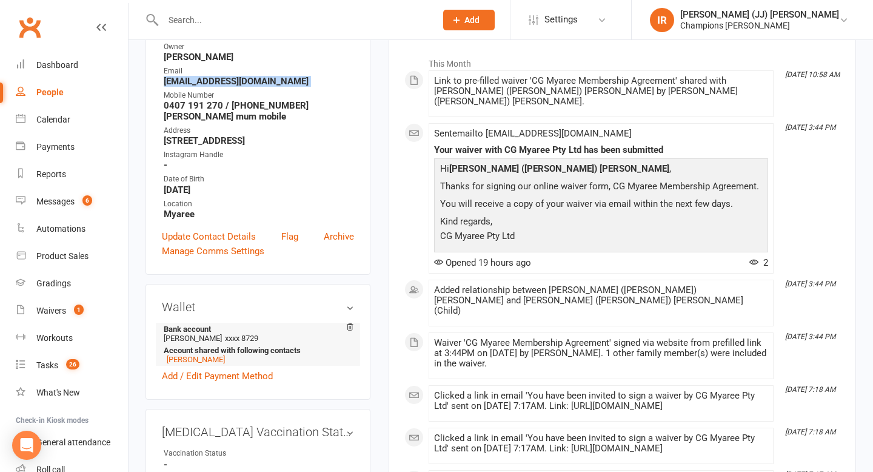
scroll to position [199, 0]
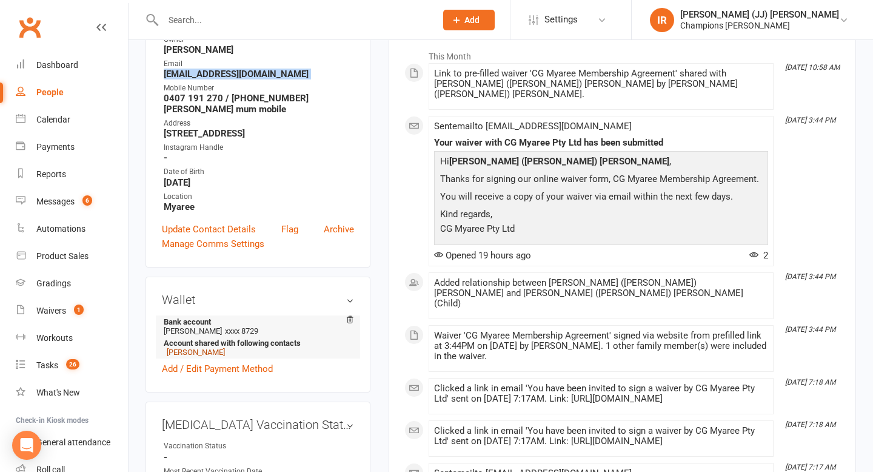
click at [199, 347] on link "[PERSON_NAME]" at bounding box center [196, 351] width 58 height 9
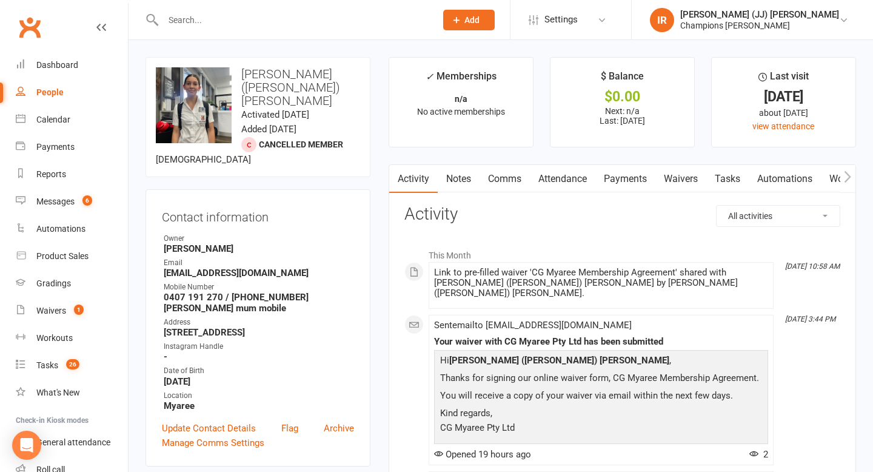
click at [661, 175] on link "Waivers" at bounding box center [680, 179] width 51 height 28
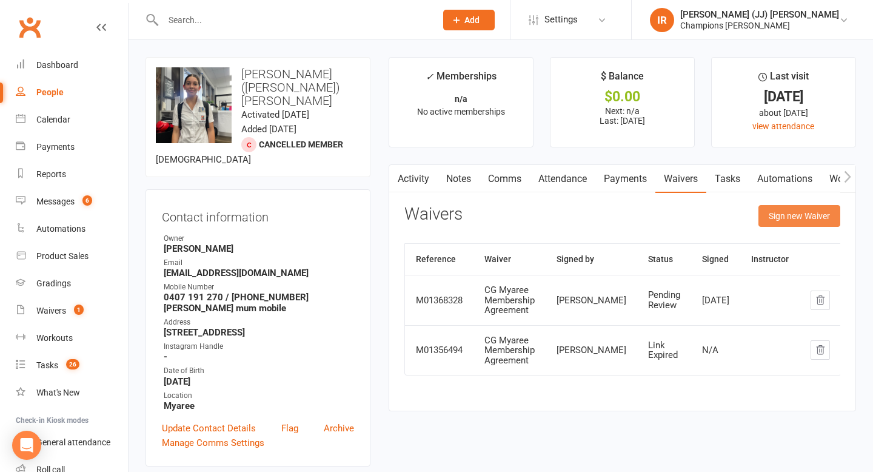
click at [788, 220] on button "Sign new Waiver" at bounding box center [799, 216] width 82 height 22
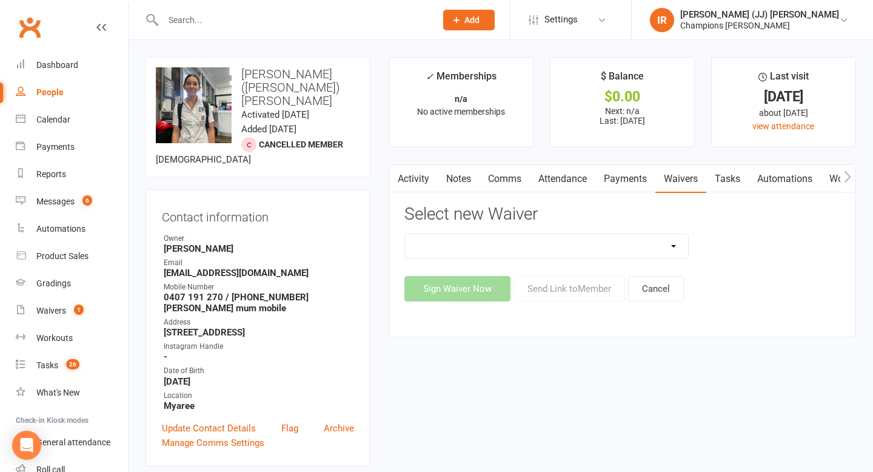
click at [603, 238] on select "90 Day Plan Casual Waiver (STAFF ONLY) CG Myaree Cancellation Form CG Myaree Ca…" at bounding box center [547, 246] width 284 height 24
select select "9218"
click at [405, 234] on select "90 Day Plan Casual Waiver (STAFF ONLY) CG Myaree Cancellation Form CG Myaree Ca…" at bounding box center [547, 246] width 284 height 24
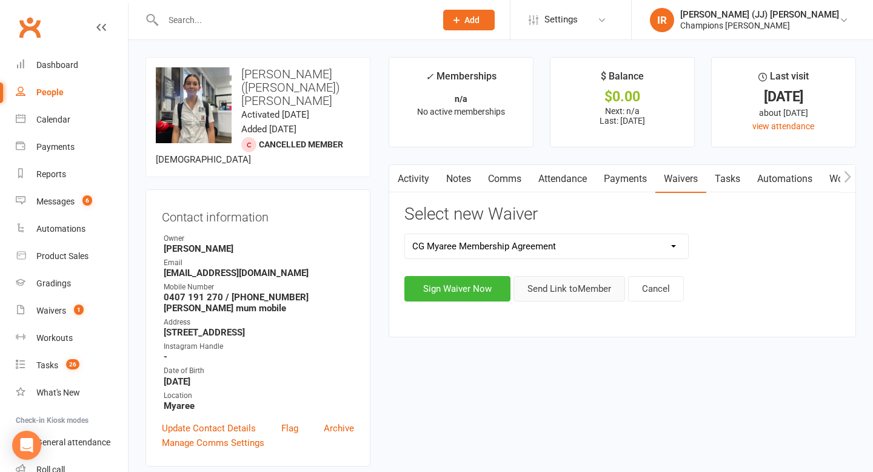
click at [582, 288] on button "Send Link to Member" at bounding box center [569, 288] width 112 height 25
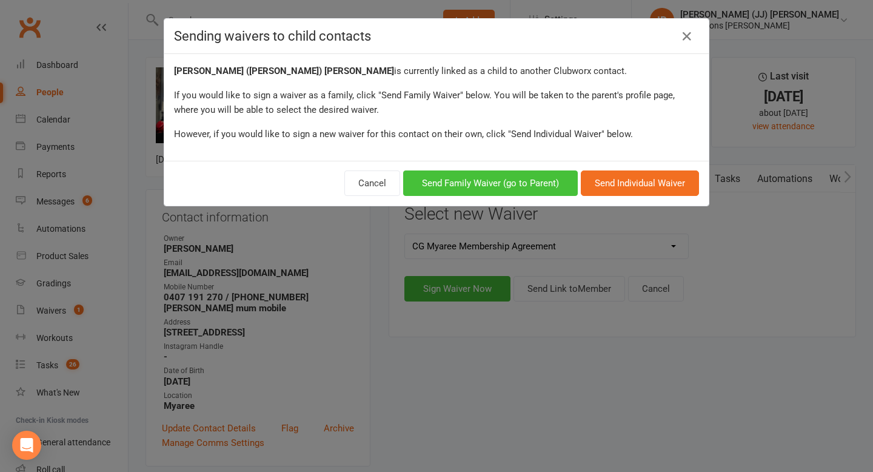
click at [508, 181] on button "Send Family Waiver (go to Parent)" at bounding box center [490, 182] width 175 height 25
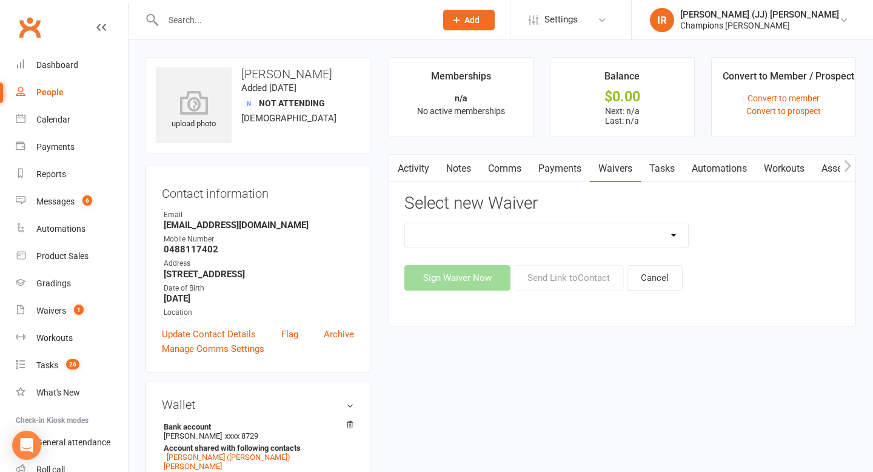
click at [536, 233] on select "90 Day Plan Casual Waiver (STAFF ONLY) CG Myaree Cancellation Form CG Myaree Ca…" at bounding box center [547, 235] width 284 height 24
select select "9218"
click at [405, 223] on select "90 Day Plan Casual Waiver (STAFF ONLY) CG Myaree Cancellation Form CG Myaree Ca…" at bounding box center [547, 235] width 284 height 24
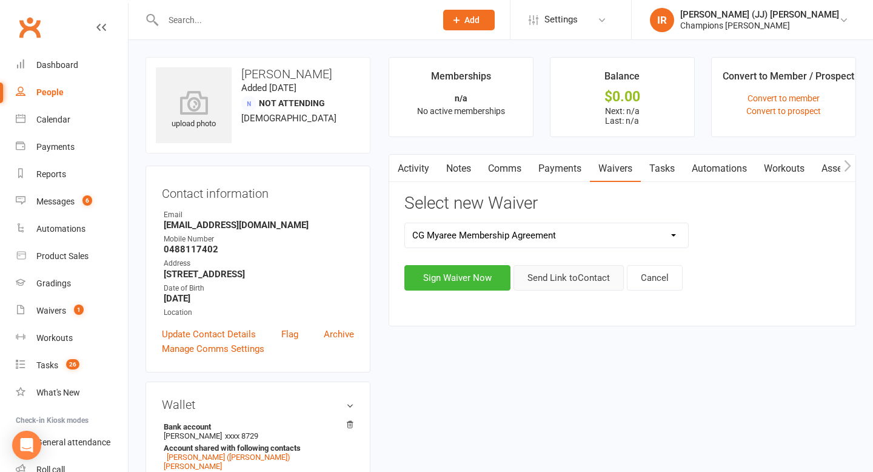
click at [562, 281] on button "Send Link to Contact" at bounding box center [568, 277] width 110 height 25
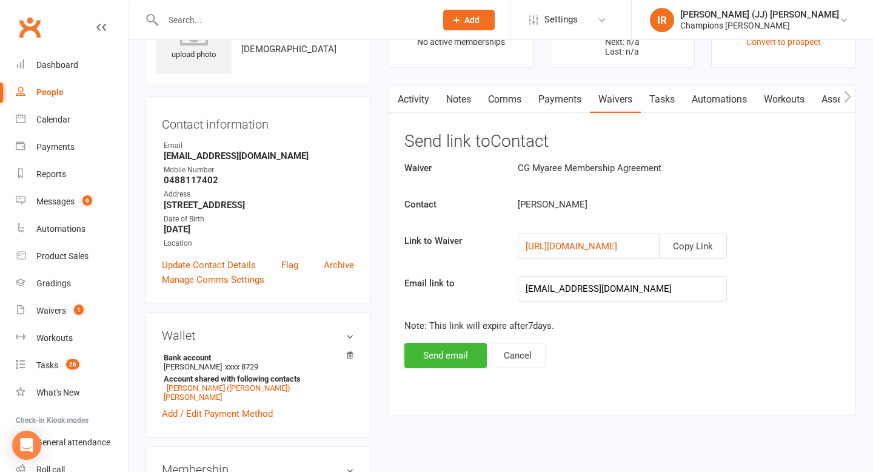
scroll to position [70, 0]
click at [617, 245] on link "https://app.clubworx.com/websites/championsgym/waivers/cg-myaree-membership-agr…" at bounding box center [571, 245] width 92 height 11
click at [514, 345] on button "Cancel" at bounding box center [518, 354] width 56 height 25
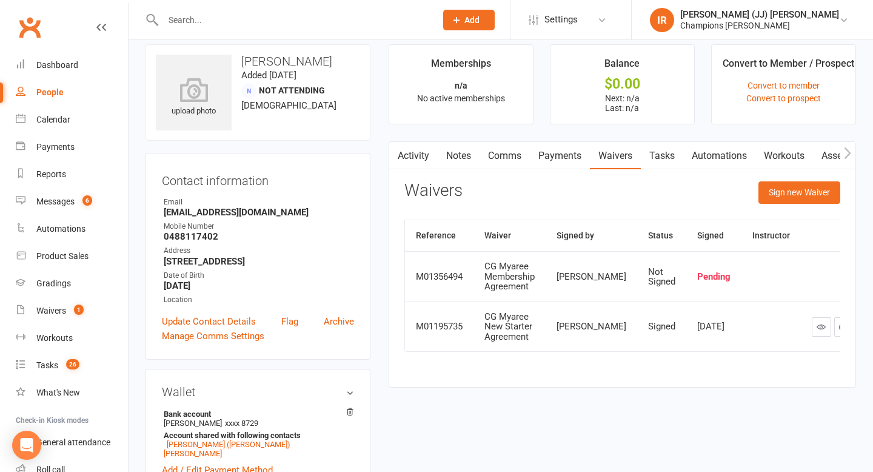
scroll to position [0, 0]
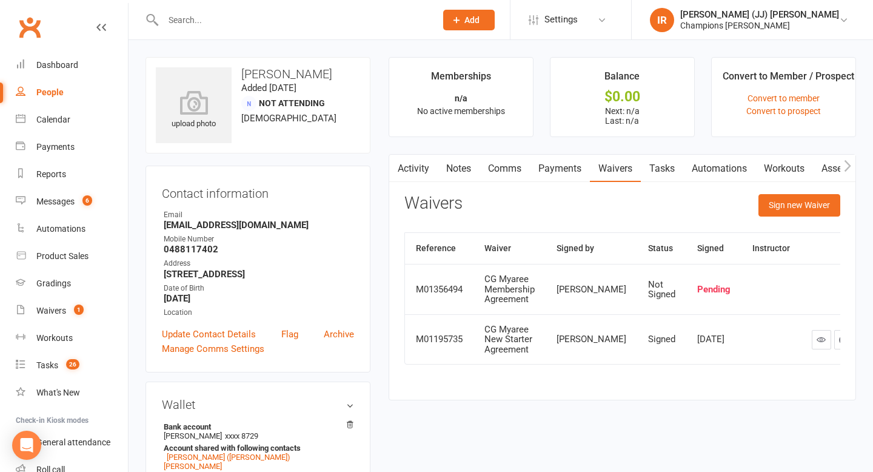
click at [653, 275] on td "Not Signed" at bounding box center [661, 289] width 49 height 50
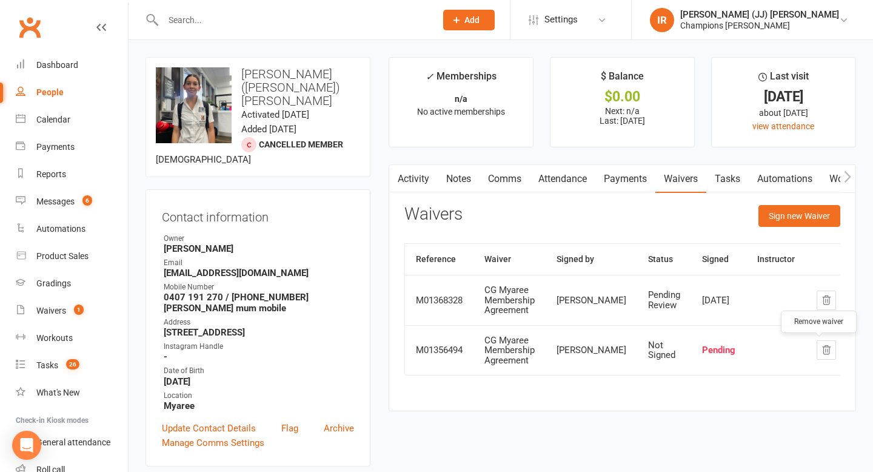
click at [821, 349] on icon "button" at bounding box center [826, 349] width 11 height 11
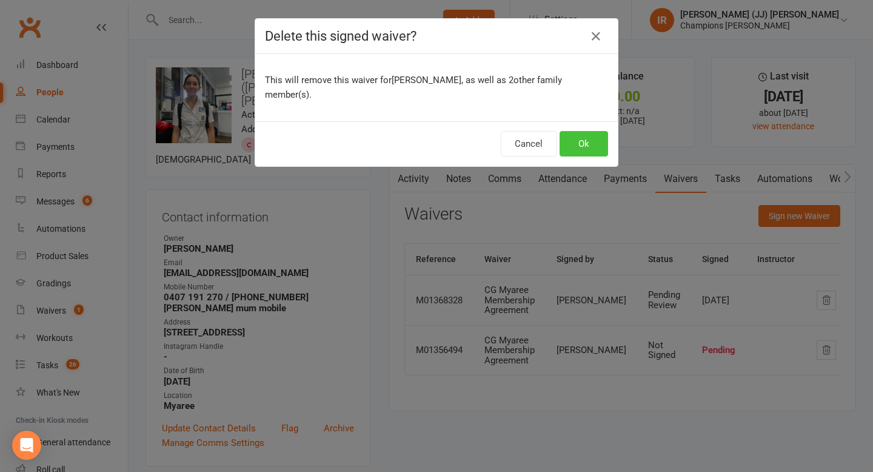
click at [578, 143] on button "Ok" at bounding box center [583, 143] width 48 height 25
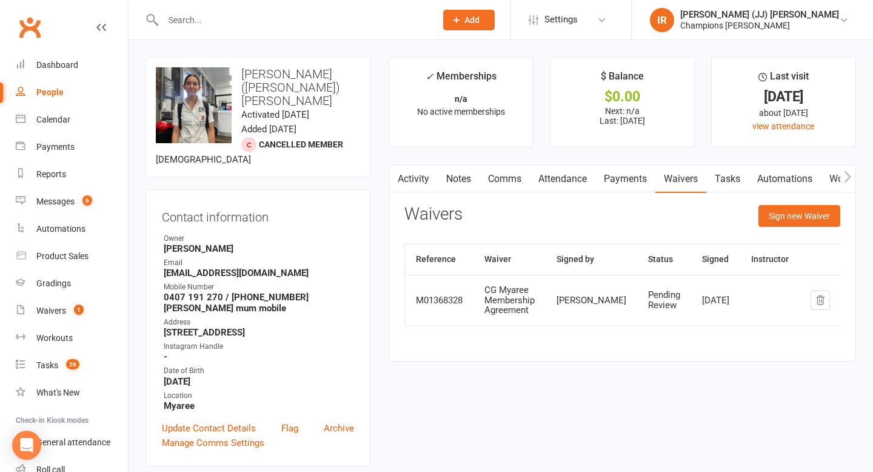
click at [220, 267] on strong "[EMAIL_ADDRESS][DOMAIN_NAME]" at bounding box center [259, 272] width 190 height 11
copy render-form-field "[EMAIL_ADDRESS][DOMAIN_NAME]"
click at [556, 226] on div "Waivers Sign new Waiver" at bounding box center [622, 219] width 436 height 28
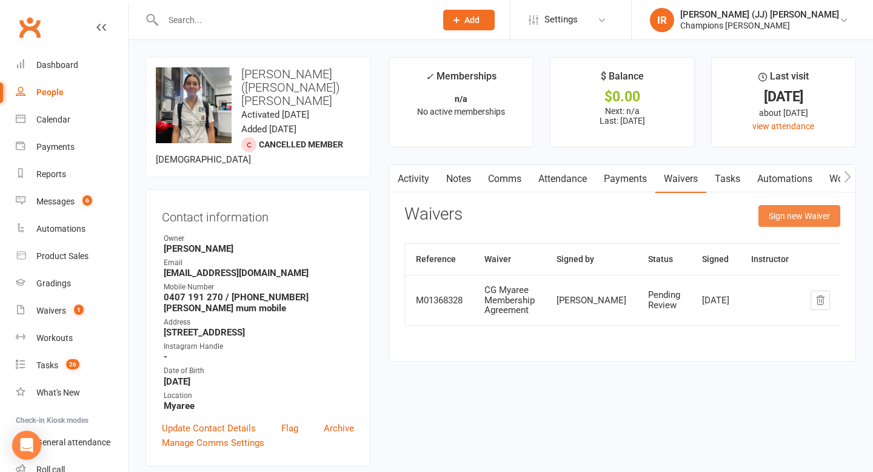
click at [804, 210] on button "Sign new Waiver" at bounding box center [799, 216] width 82 height 22
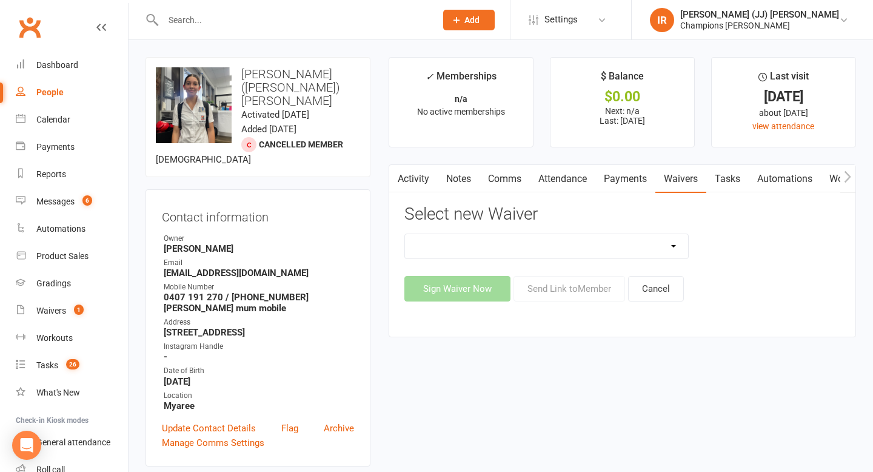
click at [570, 248] on select "90 Day Plan Casual Waiver (STAFF ONLY) CG Myaree Cancellation Form CG Myaree Ca…" at bounding box center [547, 246] width 284 height 24
select select "9218"
click at [405, 234] on select "90 Day Plan Casual Waiver (STAFF ONLY) CG Myaree Cancellation Form CG Myaree Ca…" at bounding box center [547, 246] width 284 height 24
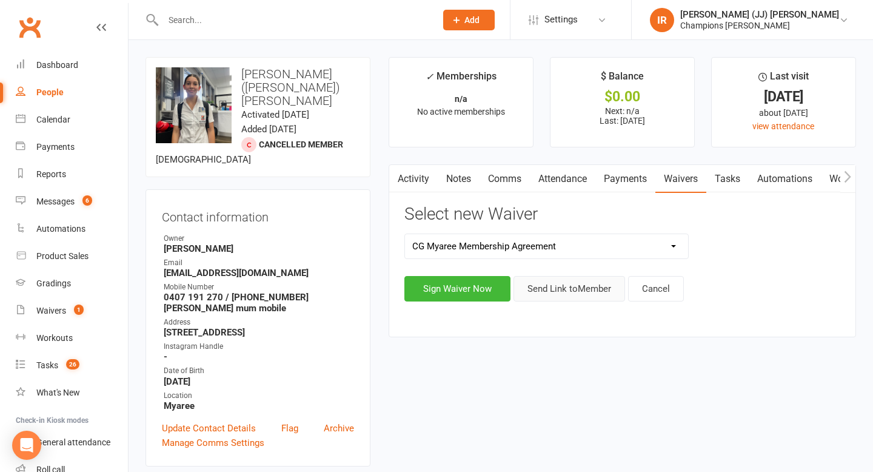
click at [563, 290] on button "Send Link to Member" at bounding box center [569, 288] width 112 height 25
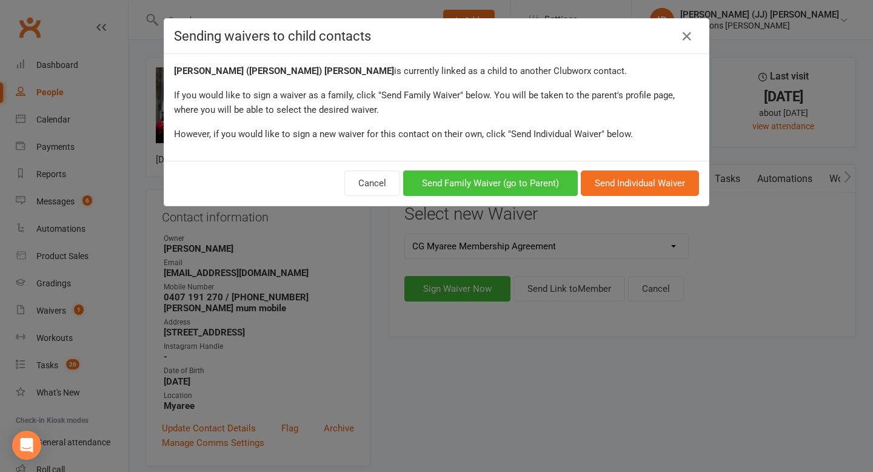
click at [536, 177] on button "Send Family Waiver (go to Parent)" at bounding box center [490, 182] width 175 height 25
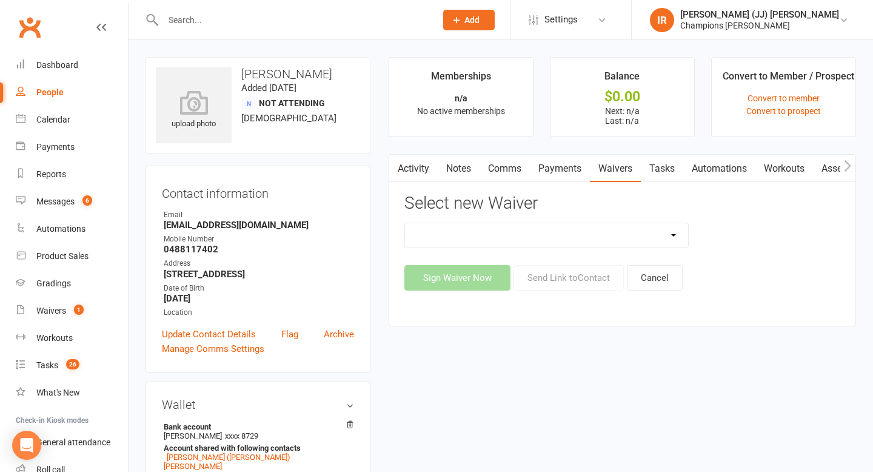
click at [526, 212] on h3 "Select new Waiver" at bounding box center [622, 203] width 436 height 19
click at [521, 231] on select "90 Day Plan Casual Waiver (STAFF ONLY) CG Myaree Cancellation Form CG Myaree Ca…" at bounding box center [547, 235] width 284 height 24
select select "9218"
click at [405, 223] on select "90 Day Plan Casual Waiver (STAFF ONLY) CG Myaree Cancellation Form CG Myaree Ca…" at bounding box center [547, 235] width 284 height 24
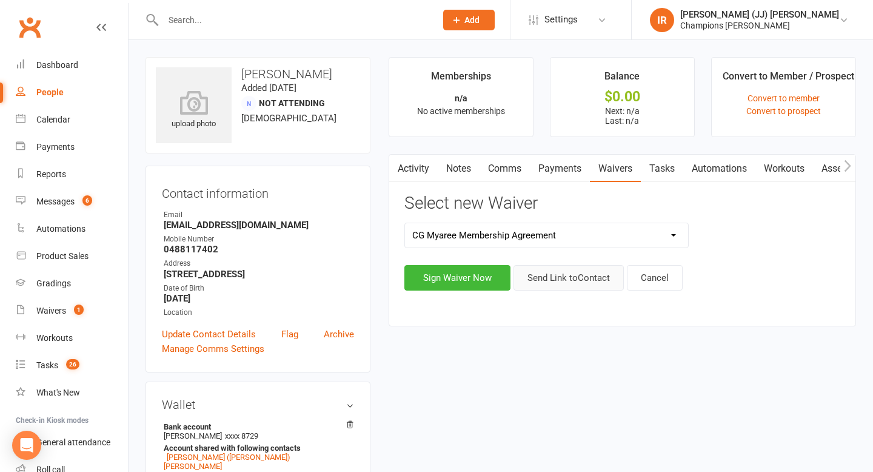
click at [560, 276] on button "Send Link to Contact" at bounding box center [568, 277] width 110 height 25
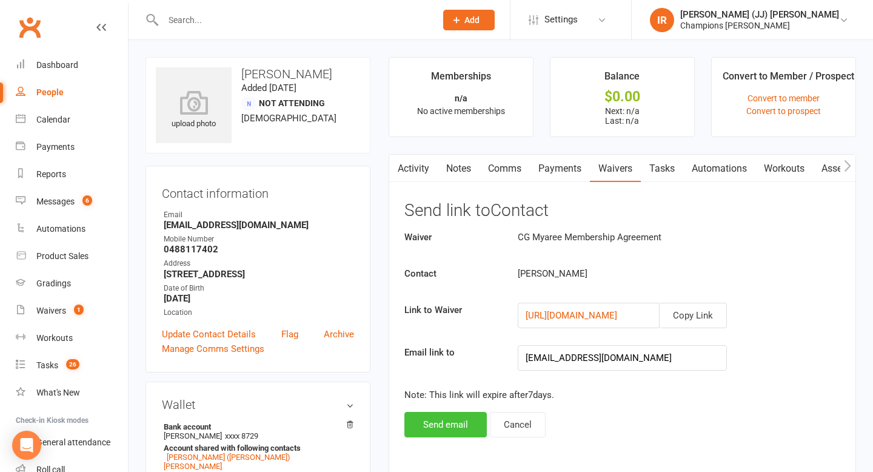
click at [445, 426] on button "Send email" at bounding box center [445, 424] width 82 height 25
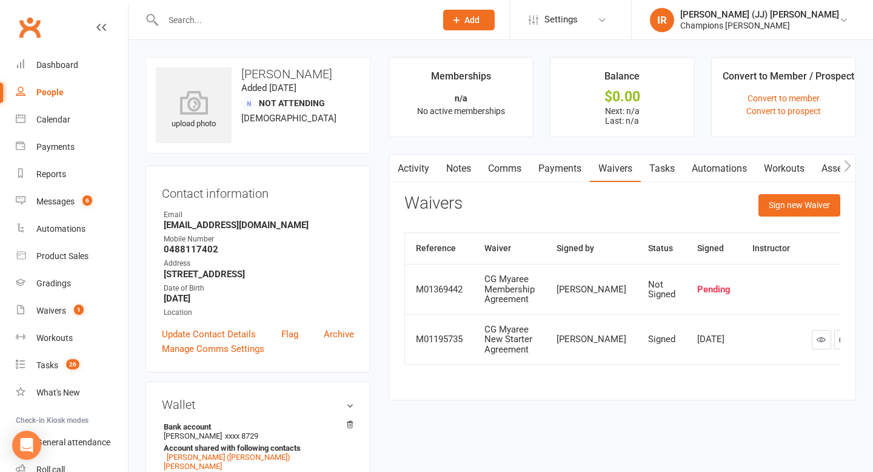
click at [262, 24] on input "text" at bounding box center [293, 20] width 268 height 17
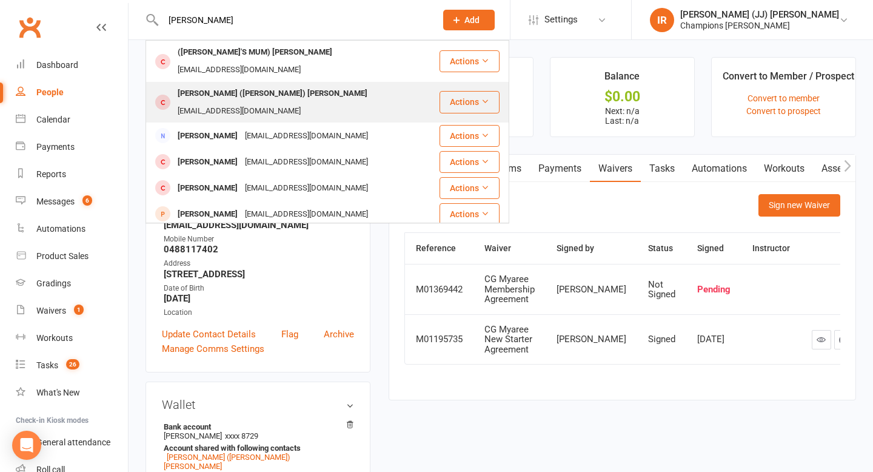
type input "leila"
click at [261, 85] on div "[PERSON_NAME] ([PERSON_NAME]) [PERSON_NAME]" at bounding box center [272, 94] width 197 height 18
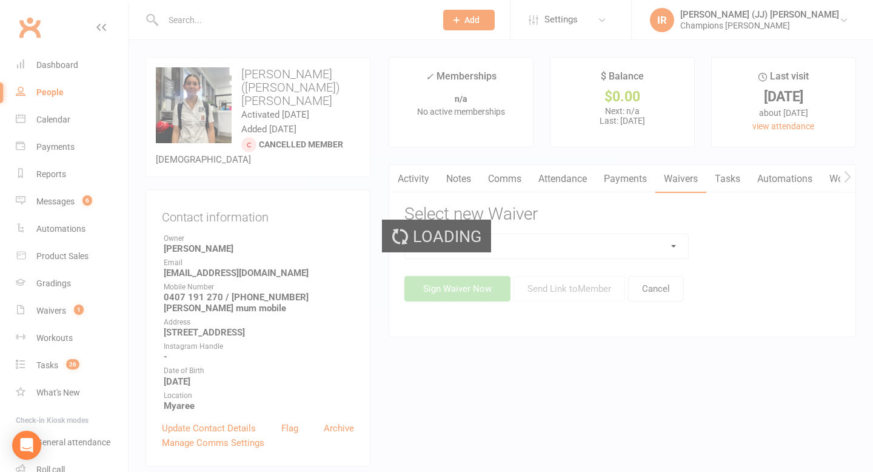
click at [455, 168] on div "Loading" at bounding box center [436, 236] width 873 height 472
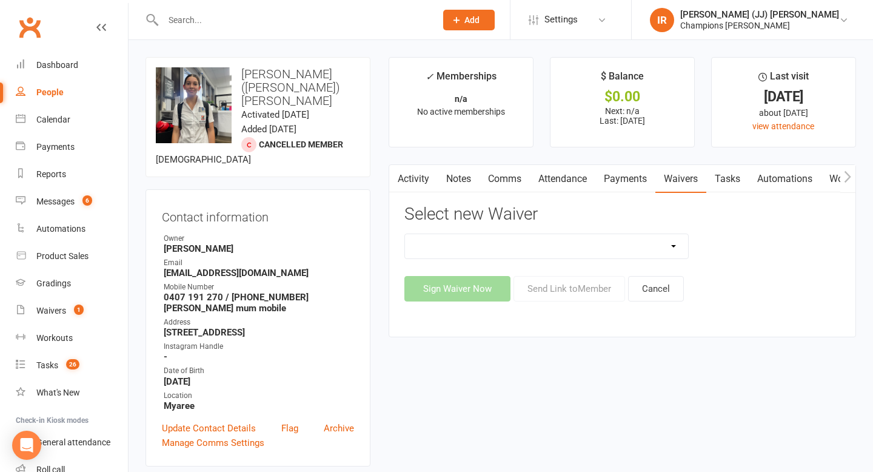
click at [448, 181] on link "Notes" at bounding box center [459, 179] width 42 height 28
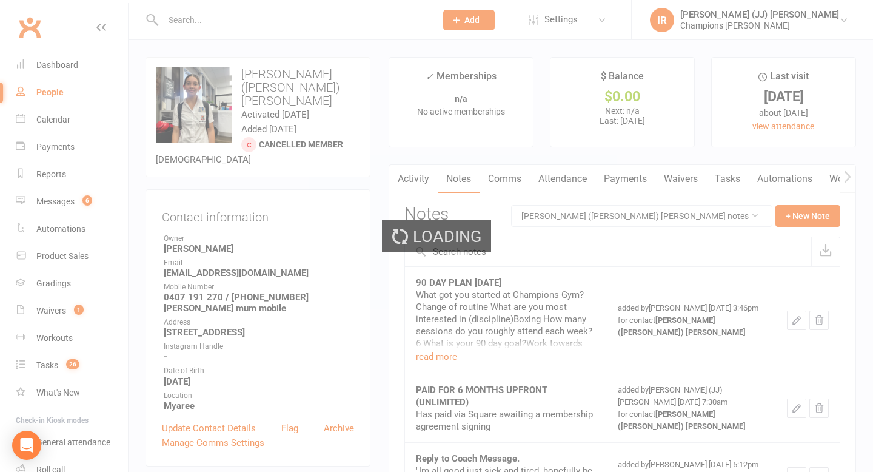
click at [634, 185] on div "Loading" at bounding box center [436, 236] width 873 height 472
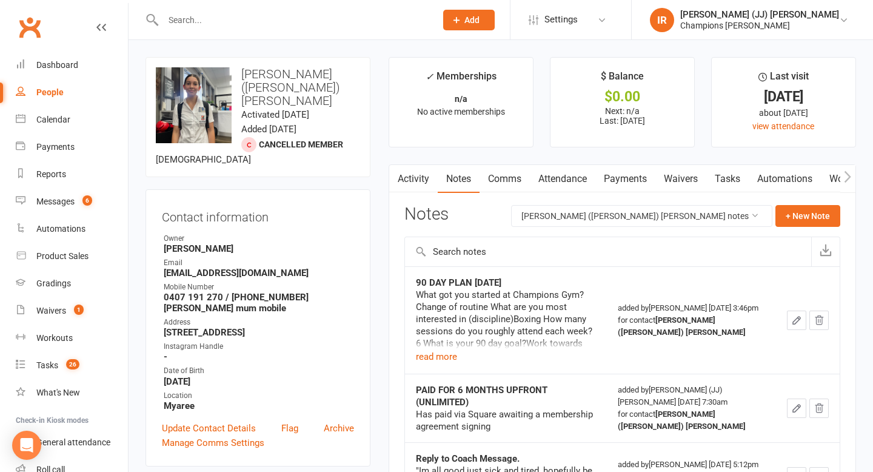
click at [678, 172] on link "Waivers" at bounding box center [680, 179] width 51 height 28
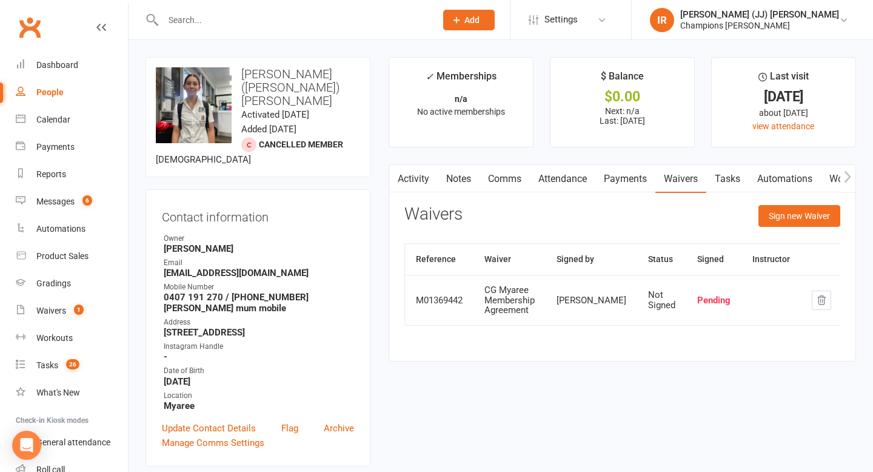
click at [452, 178] on link "Notes" at bounding box center [459, 179] width 42 height 28
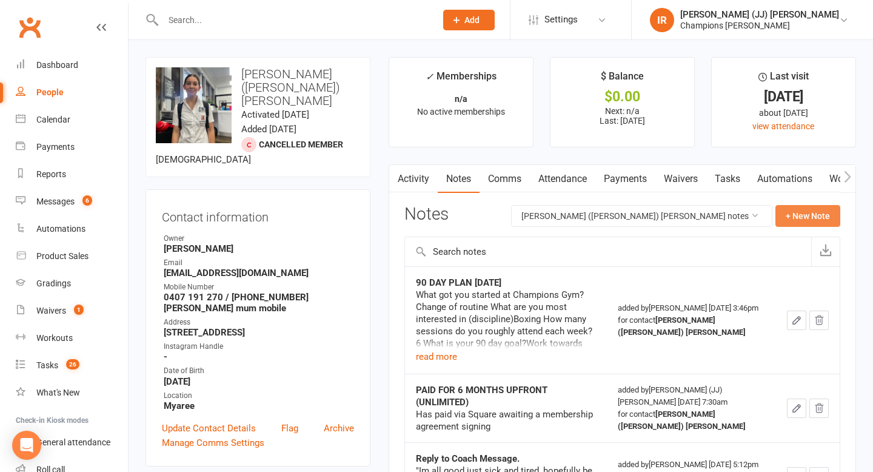
click at [794, 213] on button "+ New Note" at bounding box center [807, 216] width 65 height 22
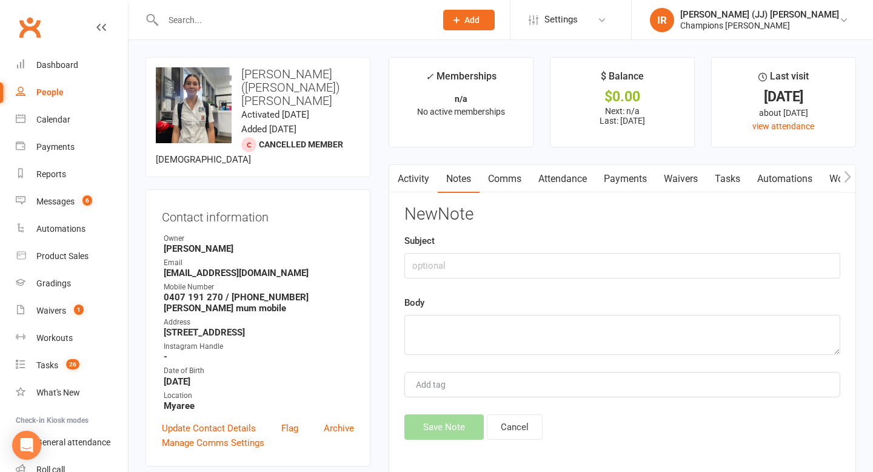
click at [531, 247] on div "Subject" at bounding box center [622, 255] width 436 height 45
click at [519, 268] on input "text" at bounding box center [622, 265] width 436 height 25
type input "WAITING FOR FORM TO BE COMPLETE (CHANGE DAD'S EMAIL)"
click at [473, 344] on textarea at bounding box center [622, 335] width 436 height 40
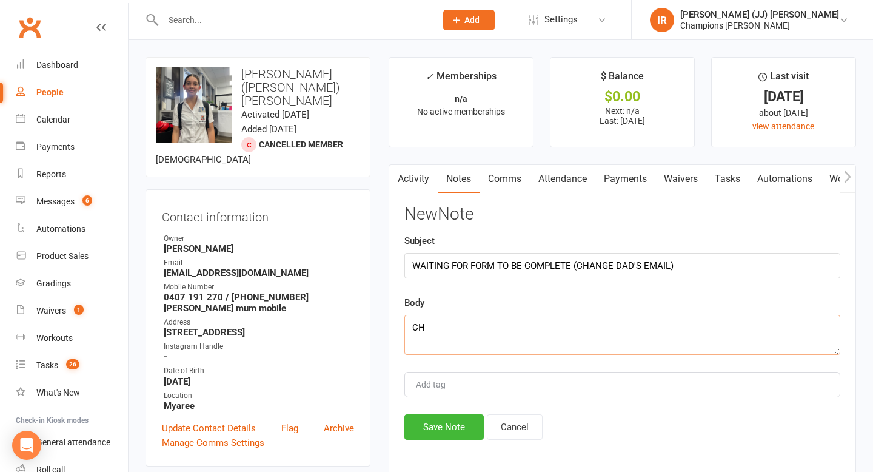
type textarea "C"
type textarea "c"
paste textarea "[EMAIL_ADDRESS][DOMAIN_NAME]"
type textarea "Change dad's email back to: monties06@gmail.com"
click at [464, 410] on div "New Note Subject WAITING FOR FORM TO BE COMPLETE (CHANGE DAD'S EMAIL) Body Chan…" at bounding box center [622, 322] width 436 height 235
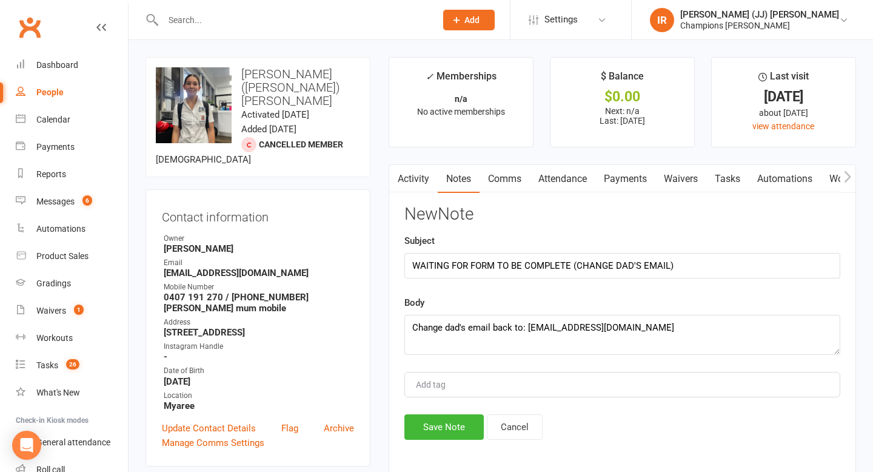
click at [442, 441] on div "Activity Notes Comms Attendance Payments Waivers Tasks Automations Workouts Gra…" at bounding box center [621, 319] width 467 height 311
click at [445, 427] on button "Save Note" at bounding box center [443, 426] width 79 height 25
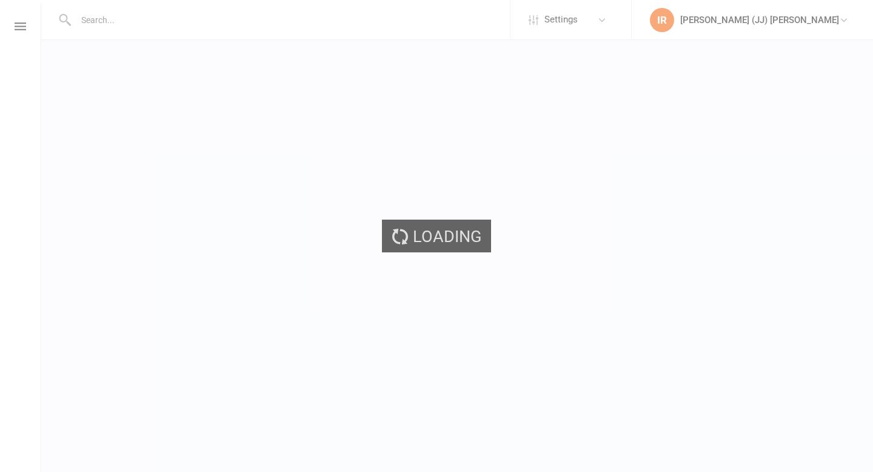
select select "bank_account"
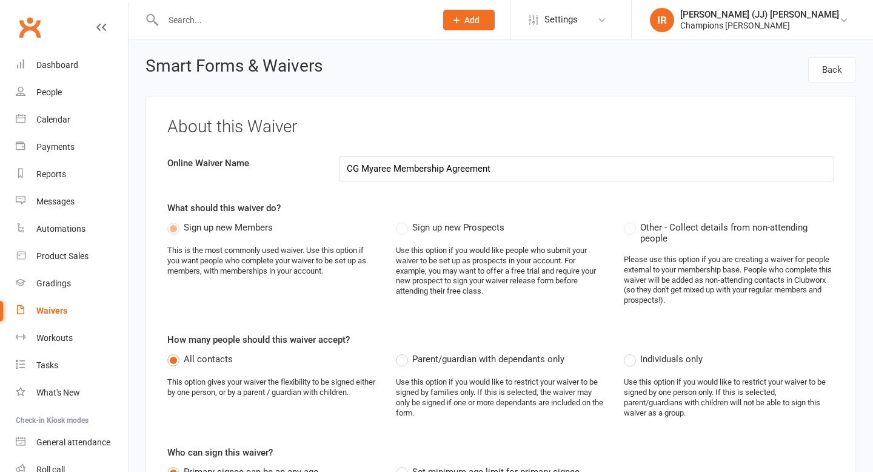
select select "applies_to_all_signees"
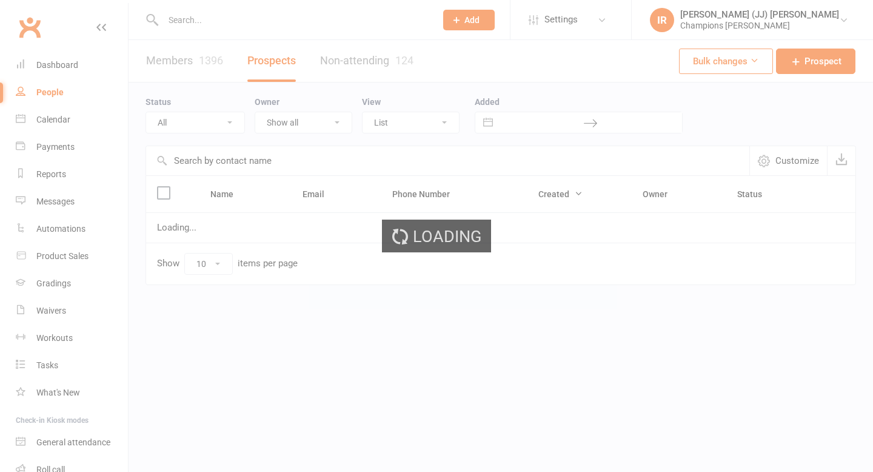
click at [222, 18] on div "Loading" at bounding box center [436, 236] width 873 height 472
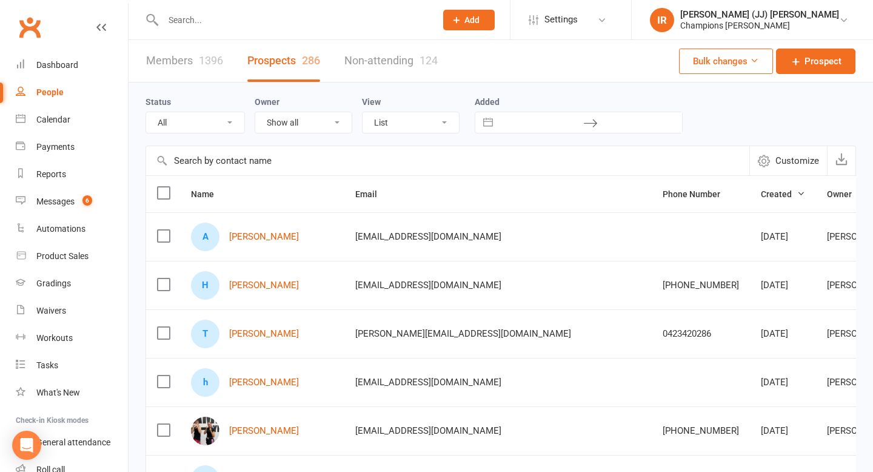
click at [207, 19] on input "text" at bounding box center [293, 20] width 268 height 17
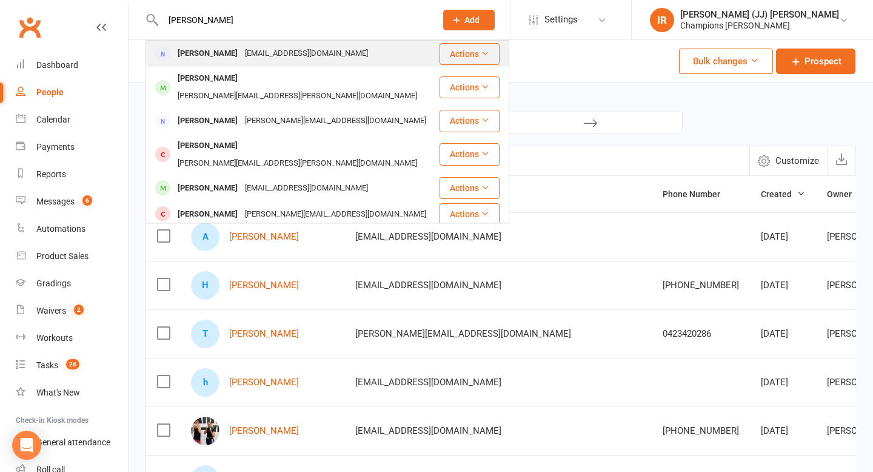
type input "[PERSON_NAME]"
click at [225, 53] on div "[PERSON_NAME]" at bounding box center [207, 54] width 67 height 18
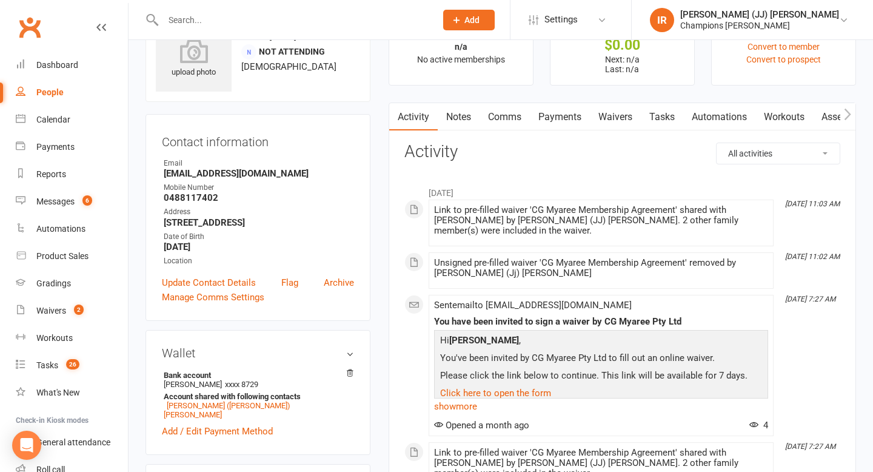
scroll to position [75, 0]
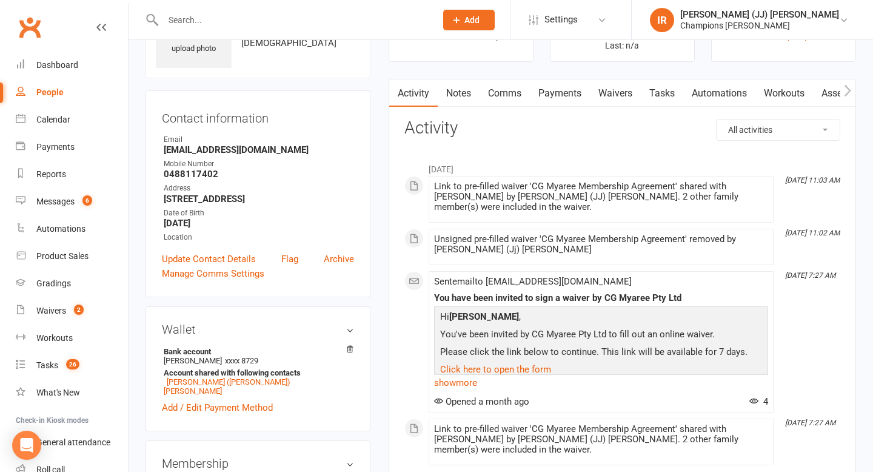
click at [611, 99] on link "Waivers" at bounding box center [615, 93] width 51 height 28
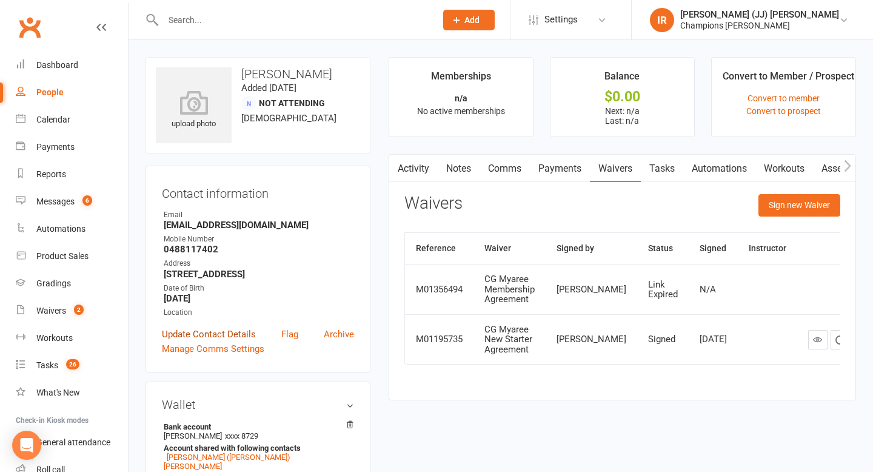
click at [212, 333] on link "Update Contact Details" at bounding box center [209, 334] width 94 height 15
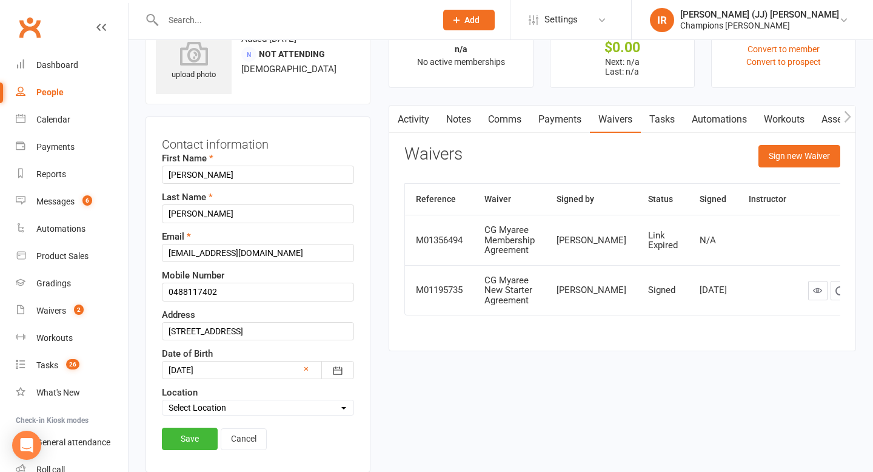
scroll to position [57, 0]
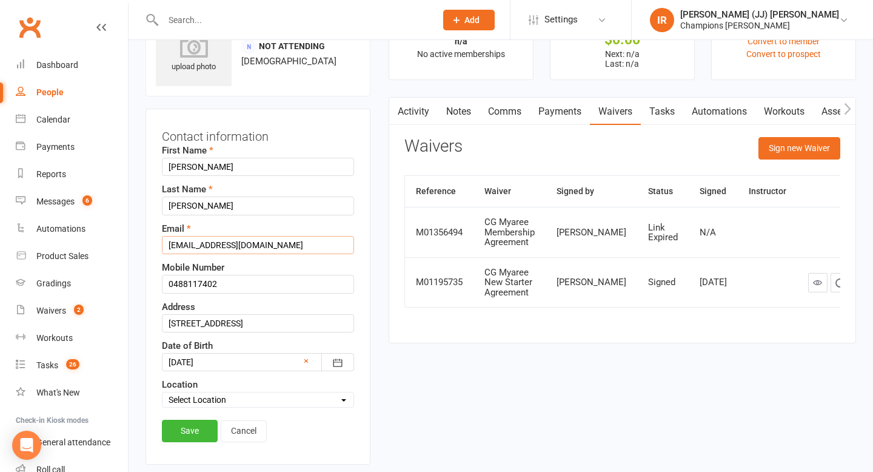
click at [202, 241] on input "[EMAIL_ADDRESS][DOMAIN_NAME]" at bounding box center [258, 245] width 192 height 18
paste input "leilaloola09"
type input "[EMAIL_ADDRESS][DOMAIN_NAME]"
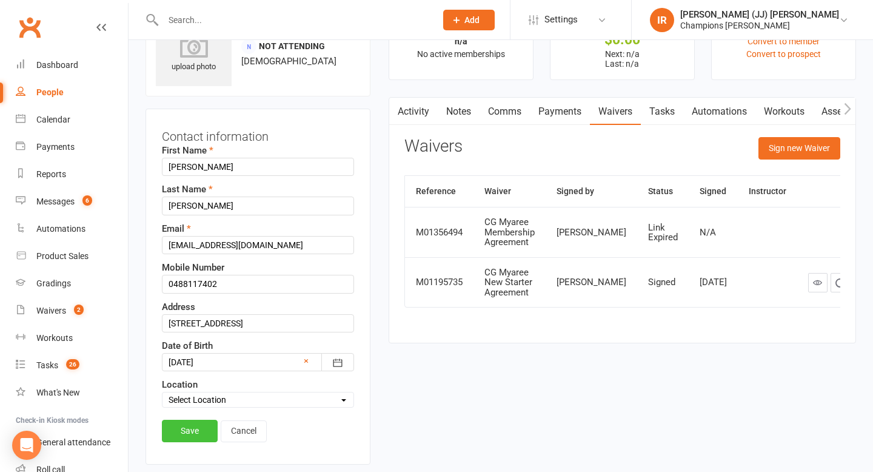
click at [192, 432] on link "Save" at bounding box center [190, 430] width 56 height 22
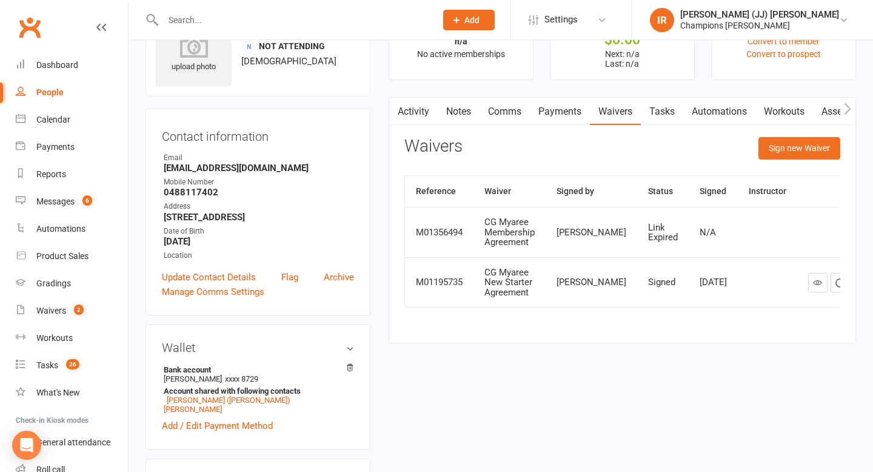
scroll to position [0, 0]
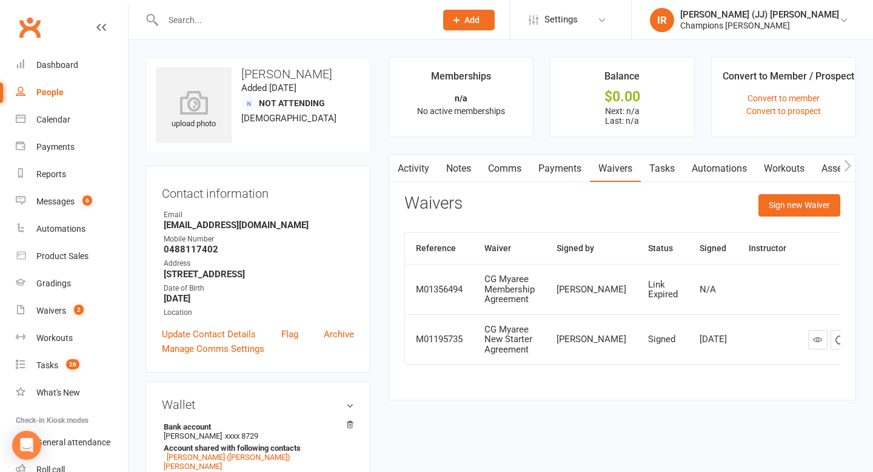
click at [443, 174] on link "Notes" at bounding box center [459, 169] width 42 height 28
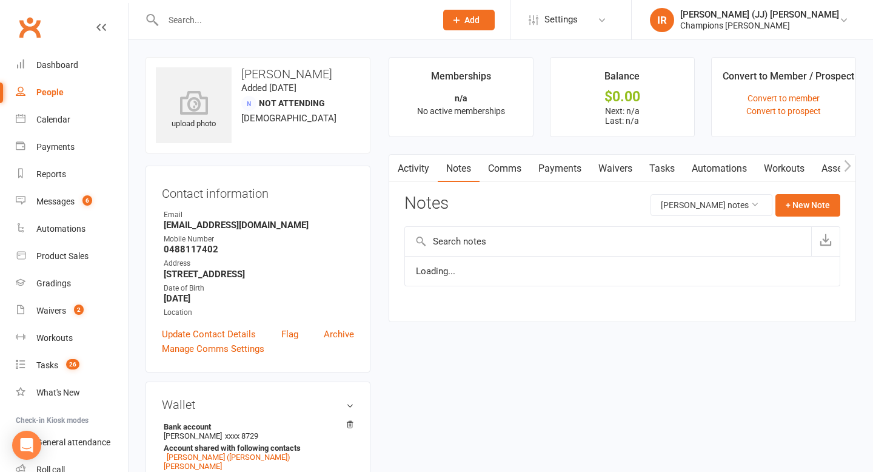
click at [401, 165] on button "button" at bounding box center [396, 168] width 15 height 27
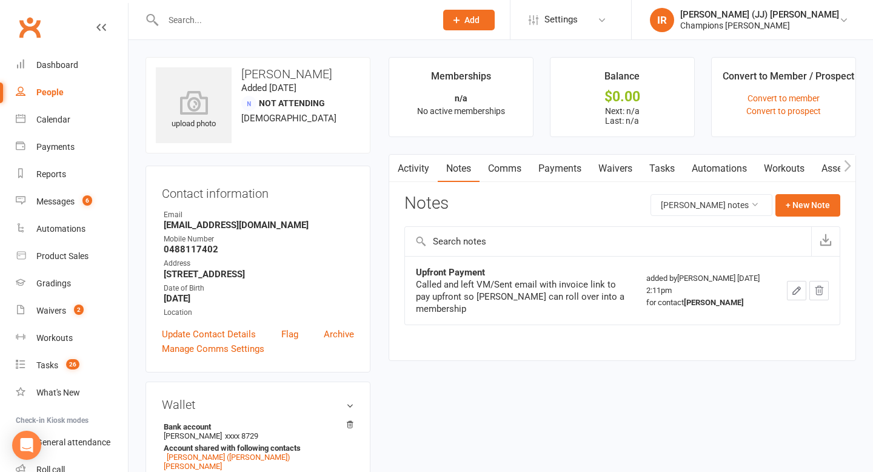
click at [419, 165] on link "Activity" at bounding box center [413, 169] width 48 height 28
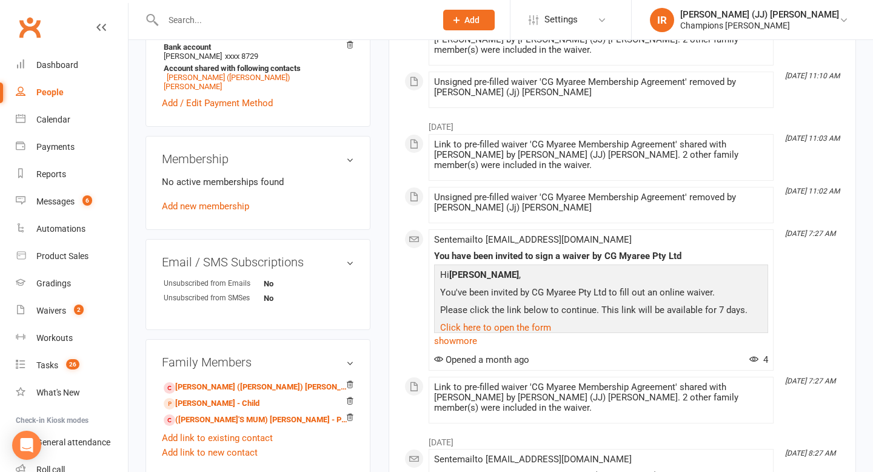
scroll to position [425, 0]
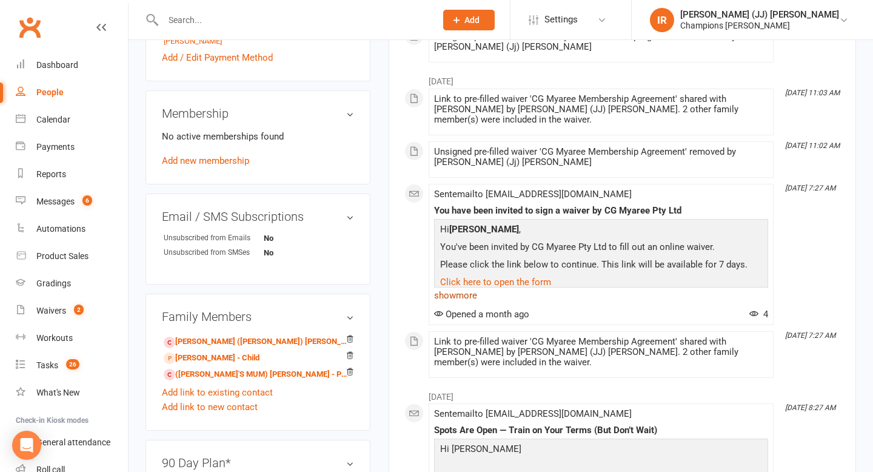
click at [480, 296] on link "show more" at bounding box center [601, 295] width 334 height 17
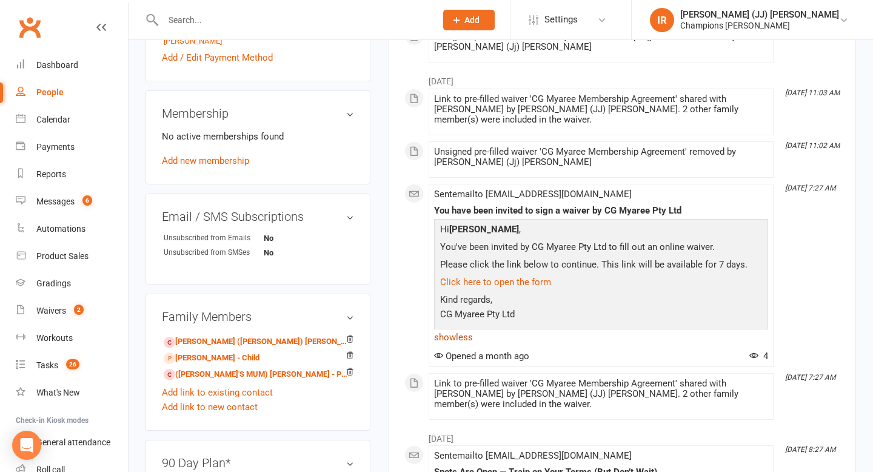
click at [458, 340] on link "show less" at bounding box center [601, 336] width 334 height 17
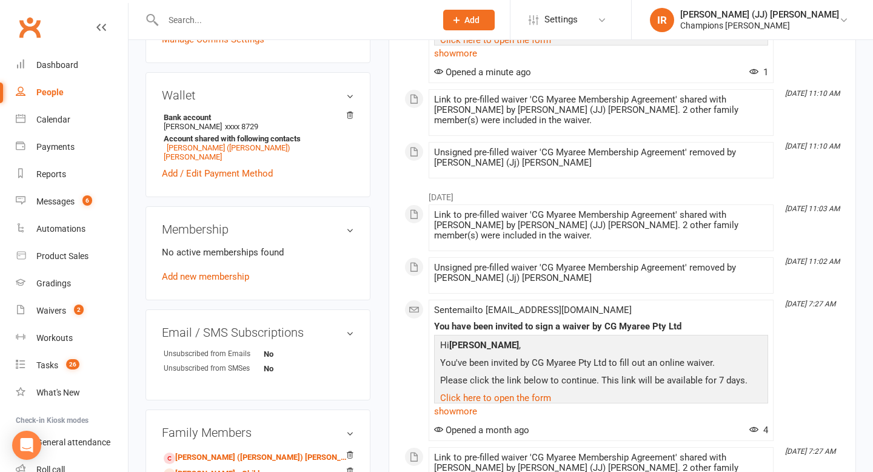
scroll to position [341, 0]
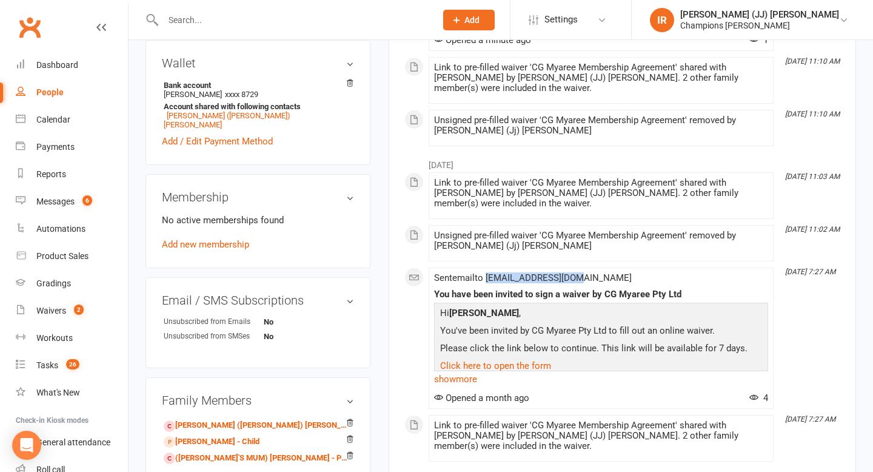
drag, startPoint x: 581, startPoint y: 276, endPoint x: 490, endPoint y: 279, distance: 91.0
click at [491, 279] on span "Sent email to monties06@gmail.com" at bounding box center [533, 277] width 198 height 11
copy span "[EMAIL_ADDRESS][DOMAIN_NAME]"
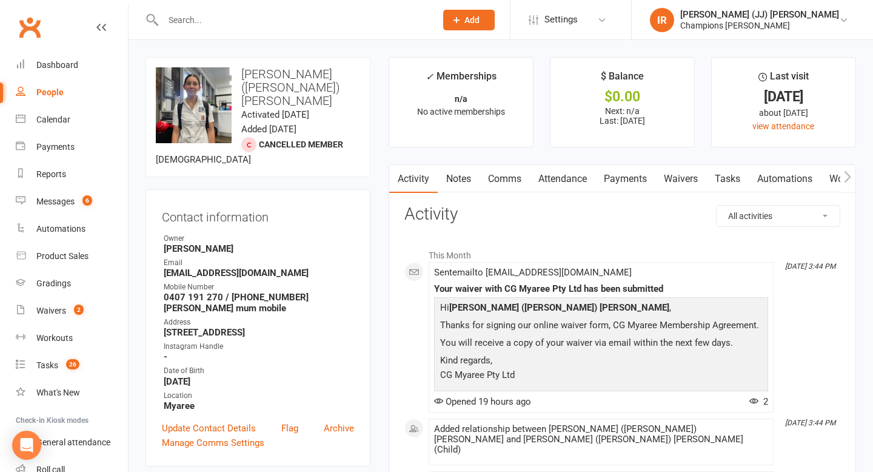
click at [616, 185] on link "Payments" at bounding box center [625, 179] width 60 height 28
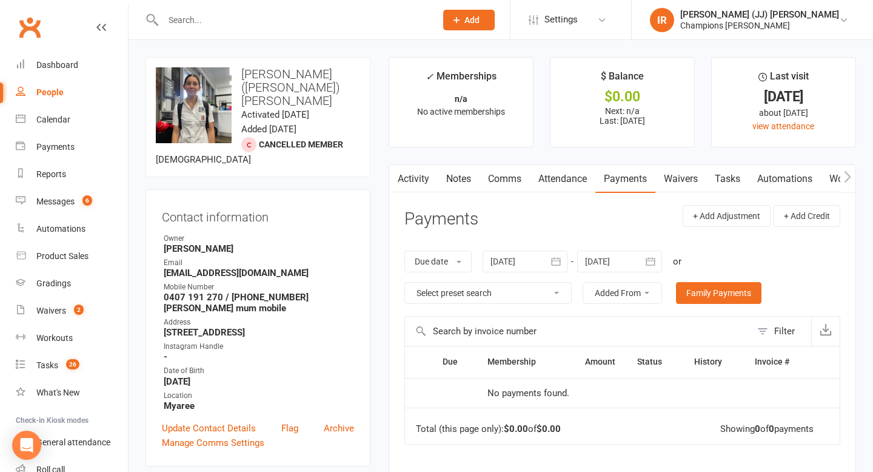
click at [581, 185] on link "Attendance" at bounding box center [562, 179] width 65 height 28
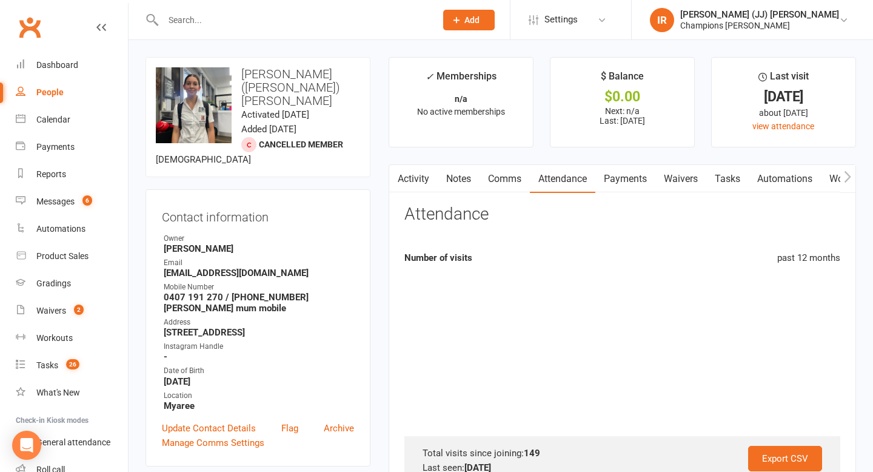
click at [672, 184] on link "Waivers" at bounding box center [680, 179] width 51 height 28
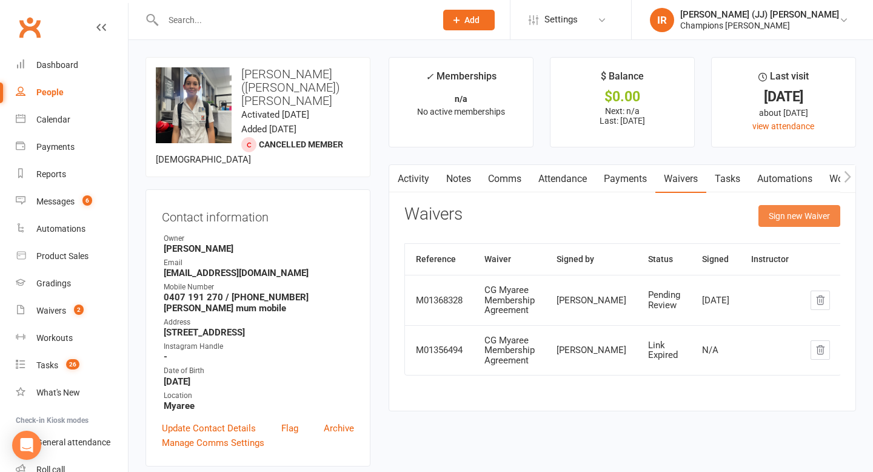
click at [813, 219] on button "Sign new Waiver" at bounding box center [799, 216] width 82 height 22
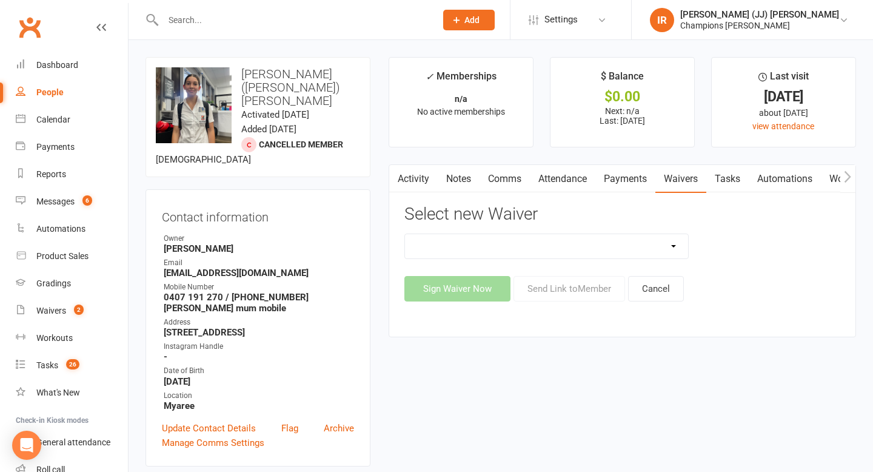
click at [576, 252] on select "90 Day Plan Casual Waiver (STAFF ONLY) CG Myaree Cancellation Form CG Myaree Ca…" at bounding box center [547, 246] width 284 height 24
select select "9218"
click at [405, 234] on select "90 Day Plan Casual Waiver (STAFF ONLY) CG Myaree Cancellation Form CG Myaree Ca…" at bounding box center [547, 246] width 284 height 24
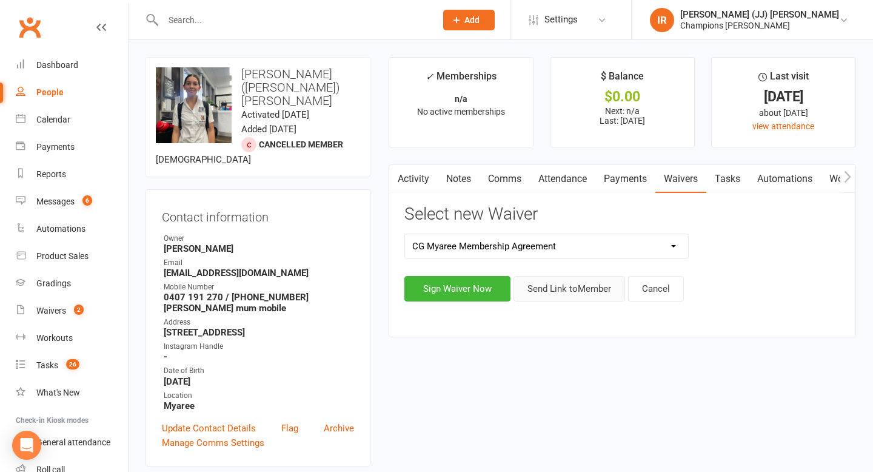
click at [580, 295] on button "Send Link to Member" at bounding box center [569, 288] width 112 height 25
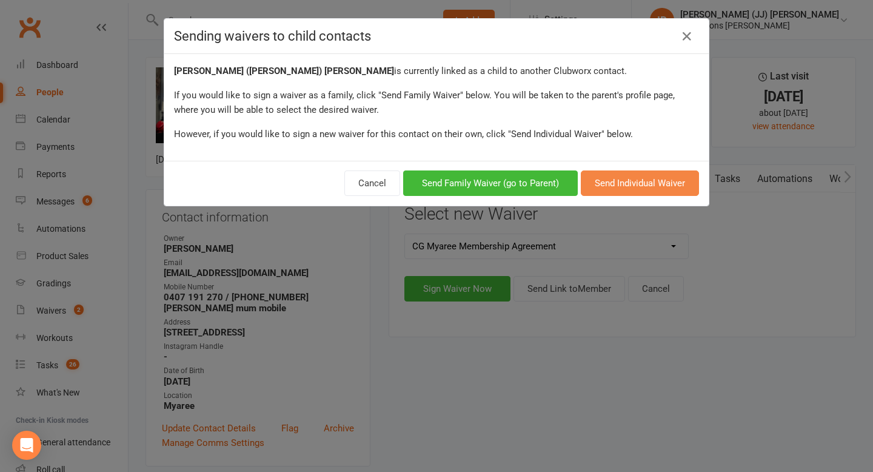
click at [620, 185] on button "Send Individual Waiver" at bounding box center [640, 182] width 118 height 25
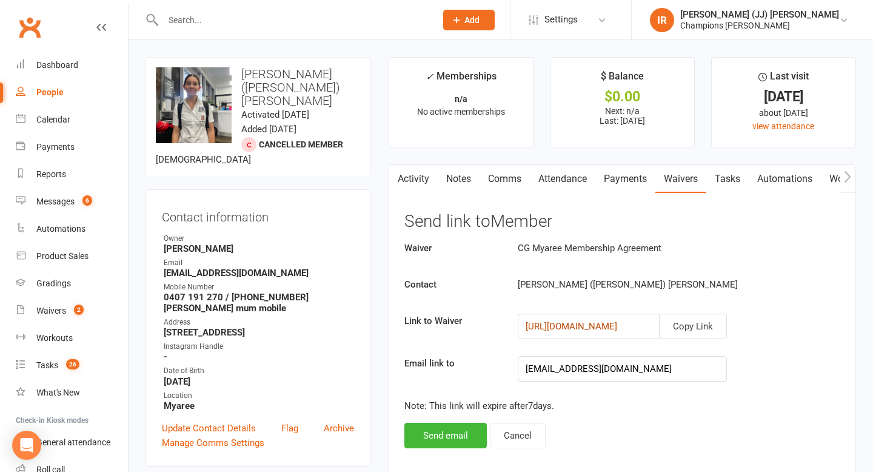
click at [617, 327] on link "[URL][DOMAIN_NAME]" at bounding box center [571, 326] width 92 height 11
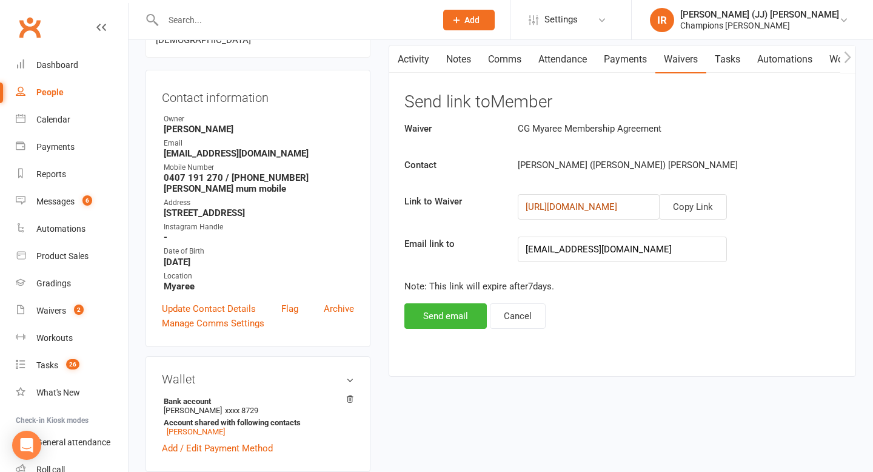
scroll to position [124, 0]
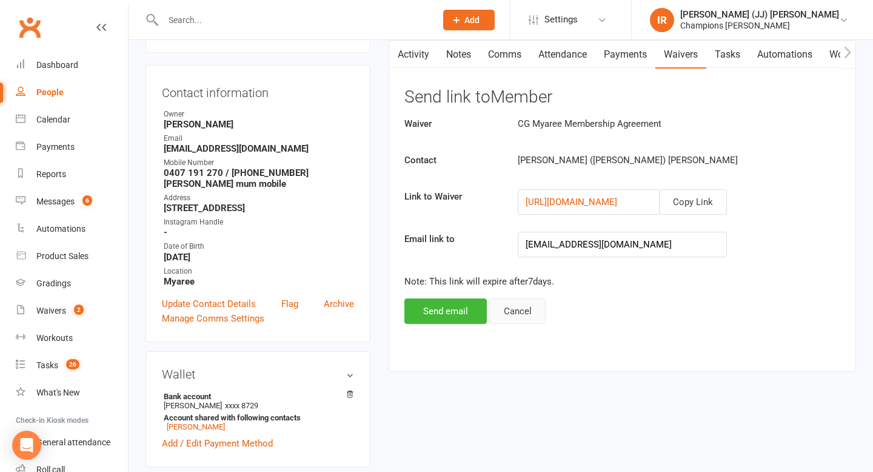
click at [517, 312] on button "Cancel" at bounding box center [518, 310] width 56 height 25
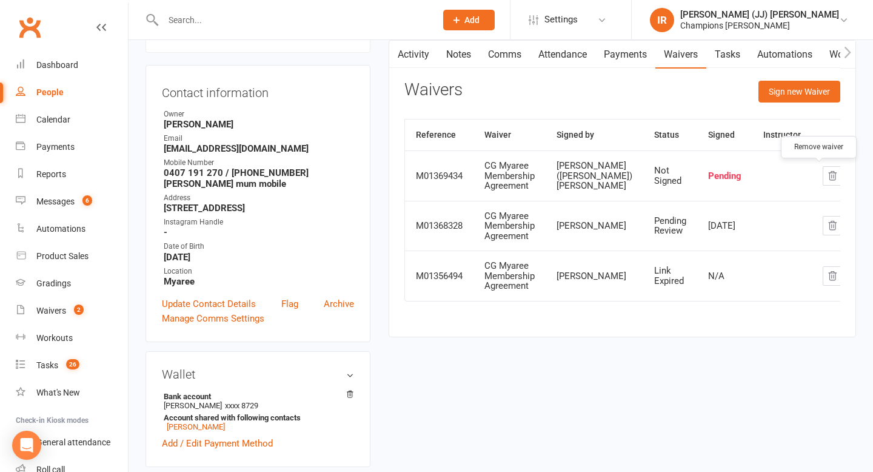
click at [827, 175] on icon "button" at bounding box center [832, 175] width 11 height 11
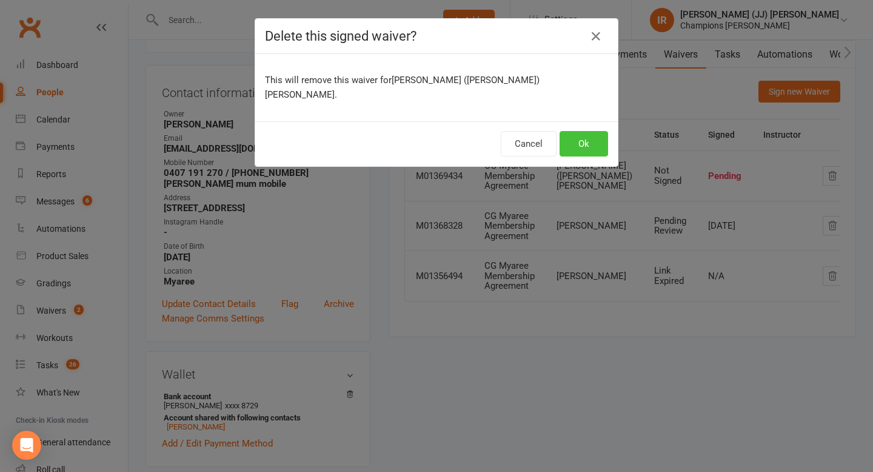
click at [589, 131] on button "Ok" at bounding box center [583, 143] width 48 height 25
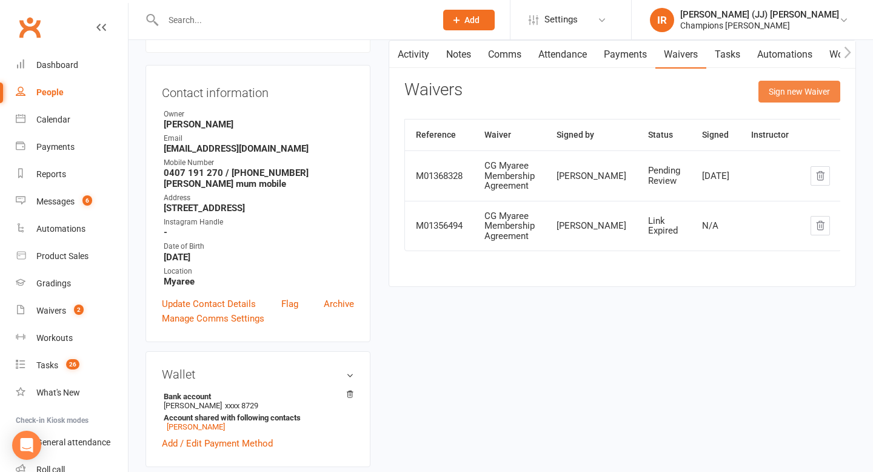
click at [816, 81] on button "Sign new Waiver" at bounding box center [799, 92] width 82 height 22
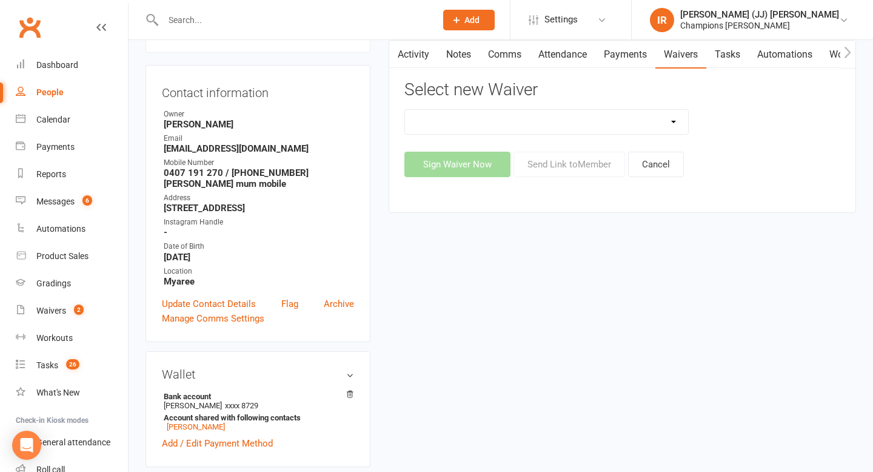
click at [607, 97] on h3 "Select new Waiver" at bounding box center [622, 90] width 436 height 19
click at [594, 118] on select "90 Day Plan Casual Waiver (STAFF ONLY) CG Myaree Cancellation Form CG Myaree Ca…" at bounding box center [547, 122] width 284 height 24
select select "9218"
click at [405, 110] on select "90 Day Plan Casual Waiver (STAFF ONLY) CG Myaree Cancellation Form CG Myaree Ca…" at bounding box center [547, 122] width 284 height 24
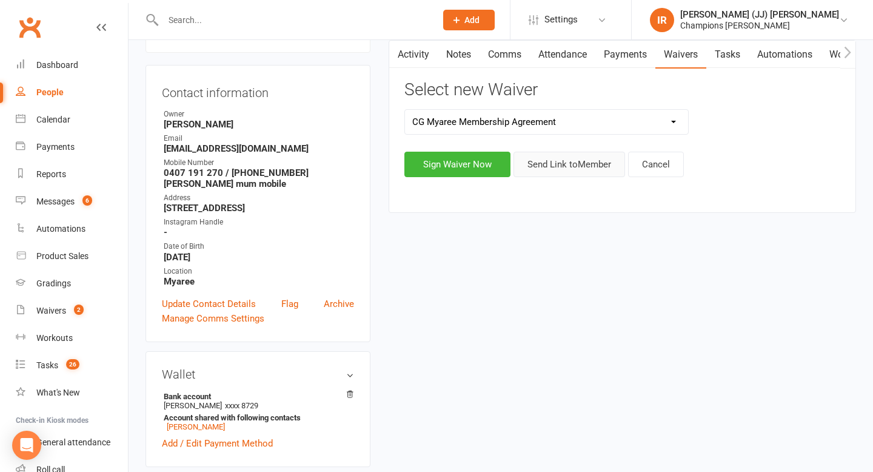
click at [550, 167] on button "Send Link to Member" at bounding box center [569, 164] width 112 height 25
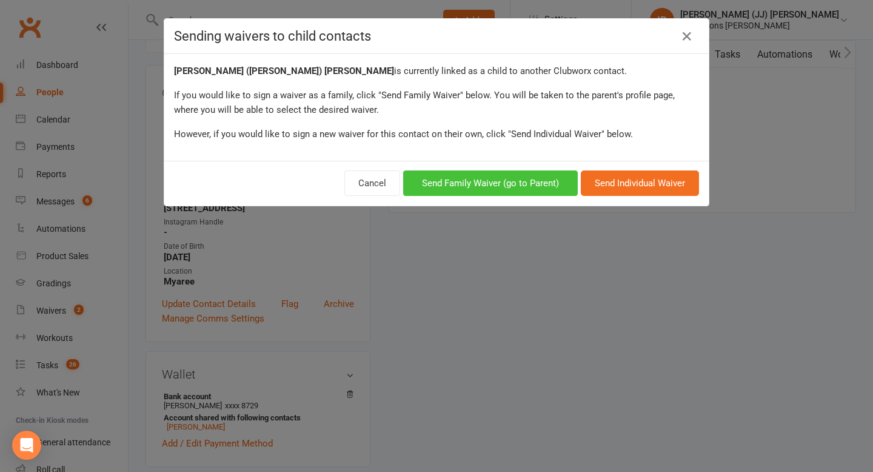
click at [521, 187] on button "Send Family Waiver (go to Parent)" at bounding box center [490, 182] width 175 height 25
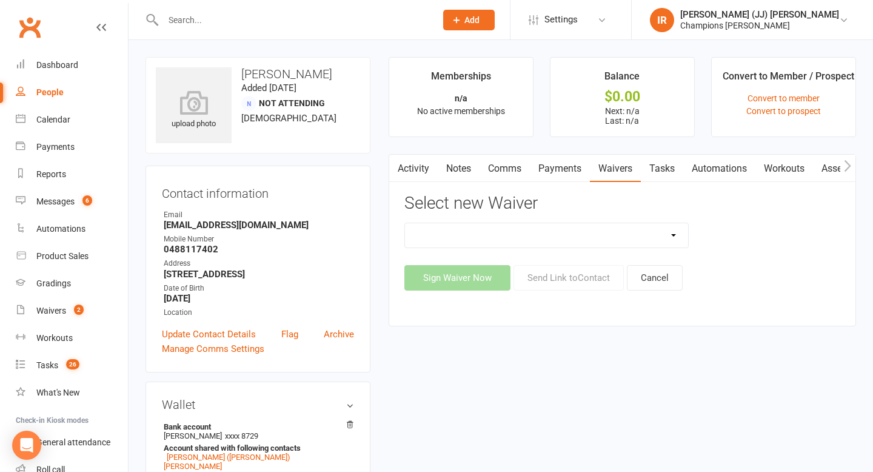
click at [529, 230] on select "90 Day Plan Casual Waiver (STAFF ONLY) CG Myaree Cancellation Form CG Myaree Ca…" at bounding box center [547, 235] width 284 height 24
select select "9218"
click at [405, 223] on select "90 Day Plan Casual Waiver (STAFF ONLY) CG Myaree Cancellation Form CG Myaree Ca…" at bounding box center [547, 235] width 284 height 24
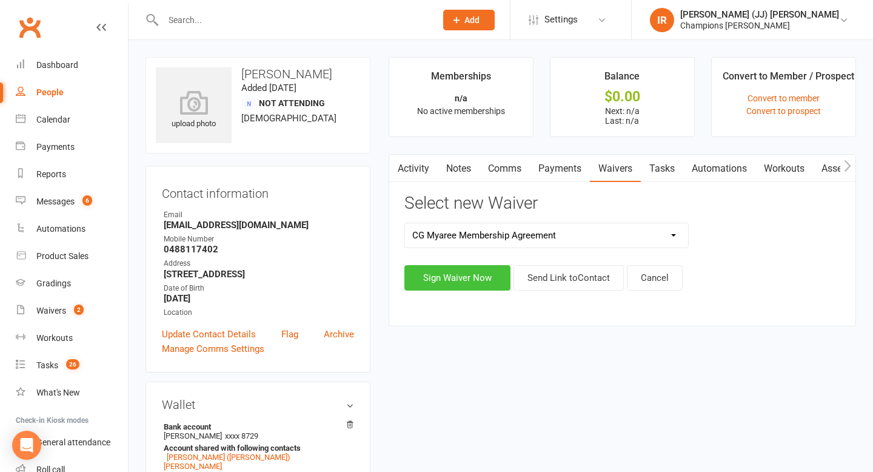
click at [488, 279] on button "Sign Waiver Now" at bounding box center [457, 277] width 106 height 25
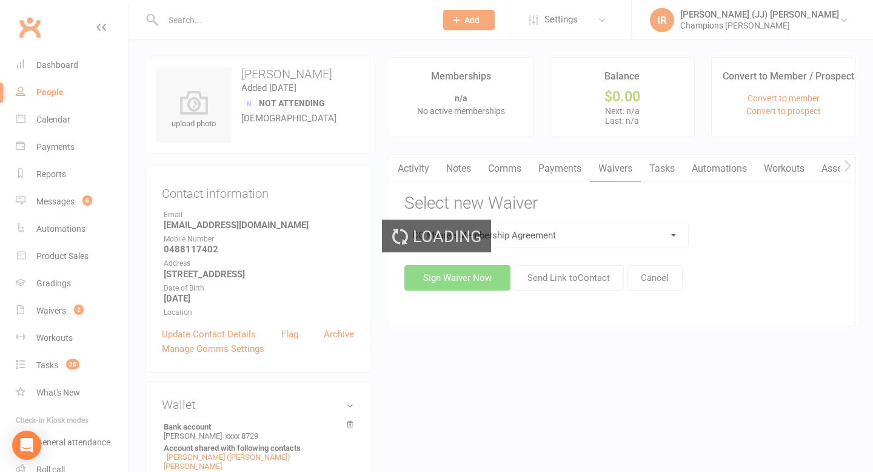
select select "bank_account"
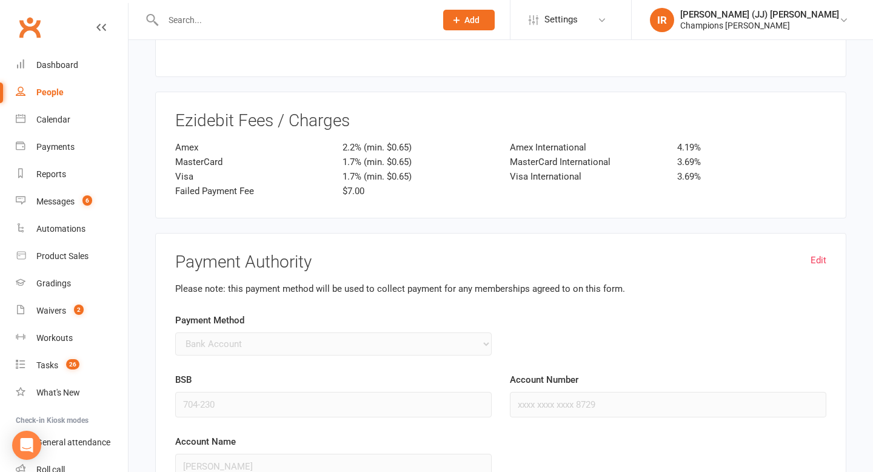
scroll to position [4102, 0]
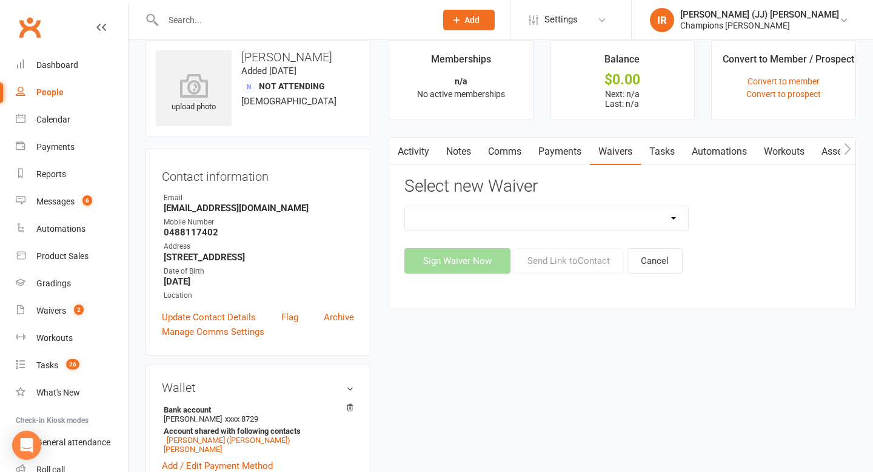
scroll to position [27, 0]
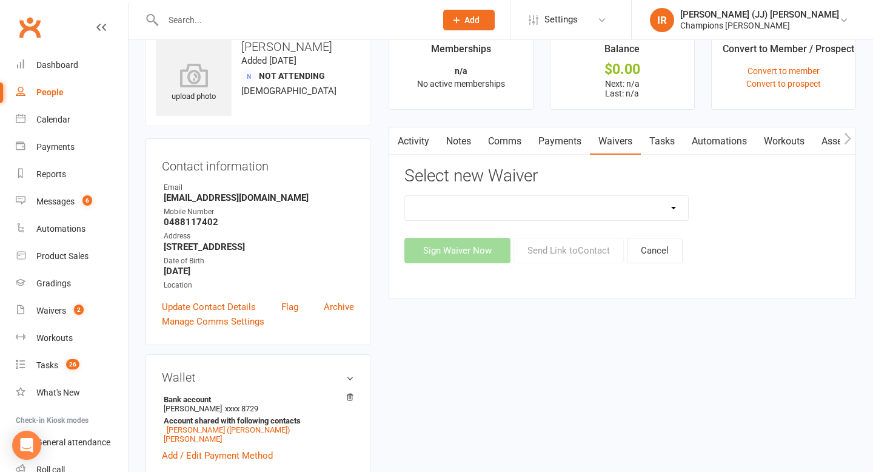
click at [613, 148] on link "Waivers" at bounding box center [615, 141] width 51 height 28
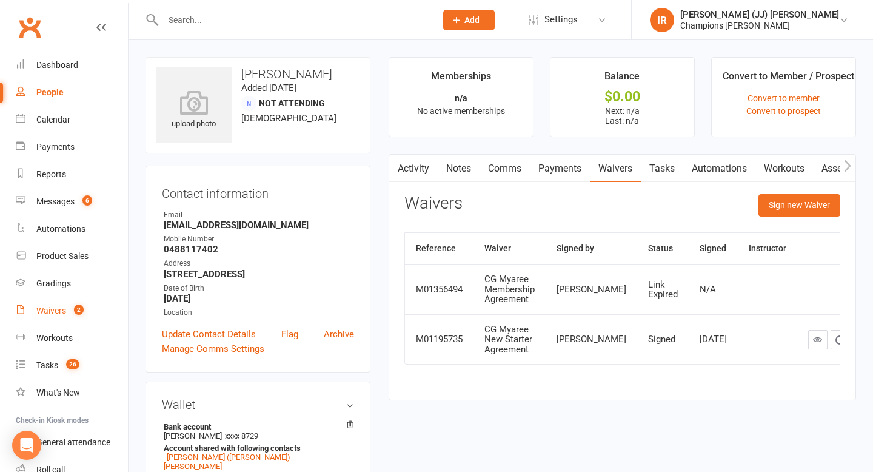
click at [53, 316] on link "Waivers 2" at bounding box center [72, 310] width 112 height 27
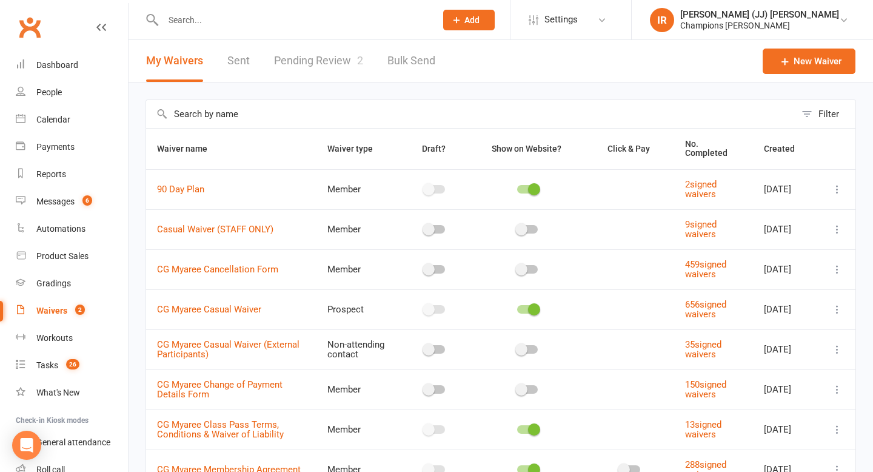
click at [348, 49] on link "Pending Review 2" at bounding box center [318, 61] width 89 height 42
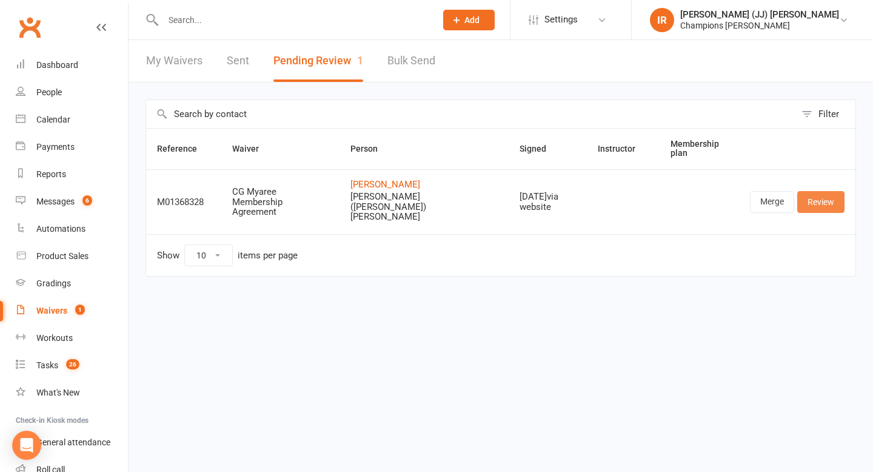
click at [816, 198] on link "Review" at bounding box center [820, 202] width 47 height 22
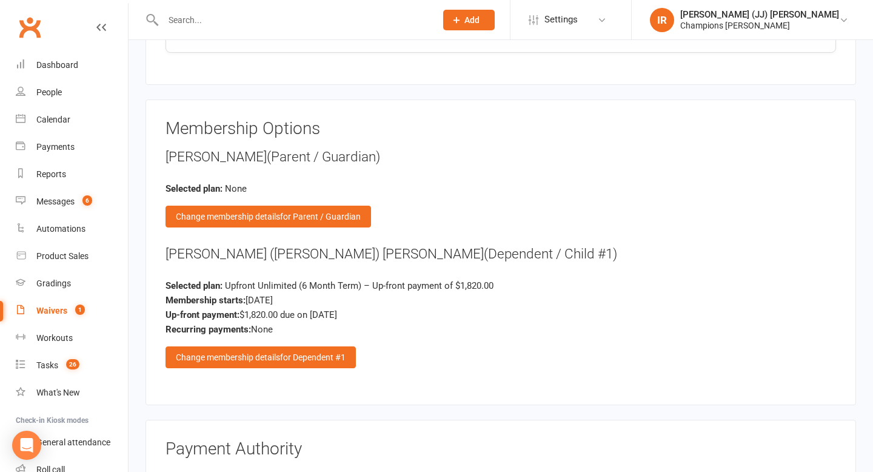
scroll to position [2050, 0]
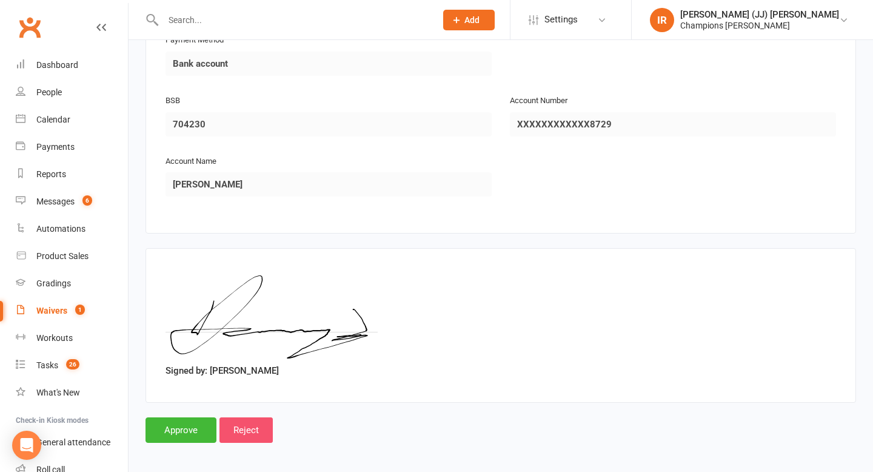
click at [247, 417] on input "Reject" at bounding box center [245, 429] width 53 height 25
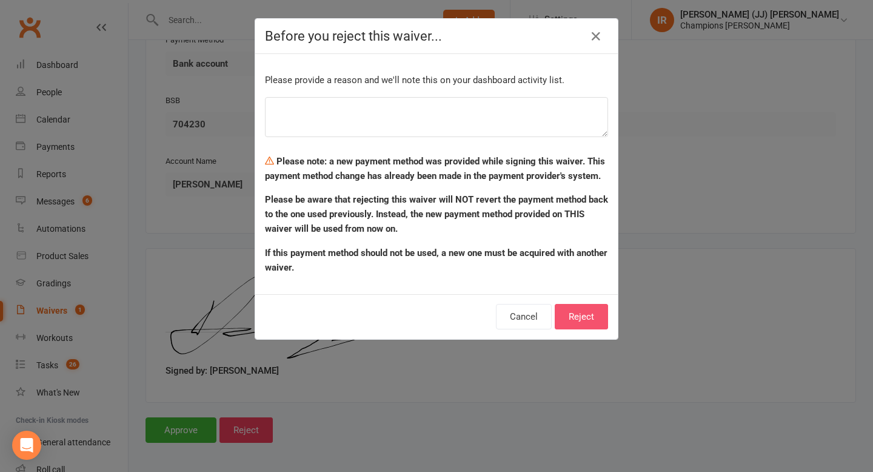
click at [595, 316] on button "Reject" at bounding box center [581, 316] width 53 height 25
